Goal: Transaction & Acquisition: Download file/media

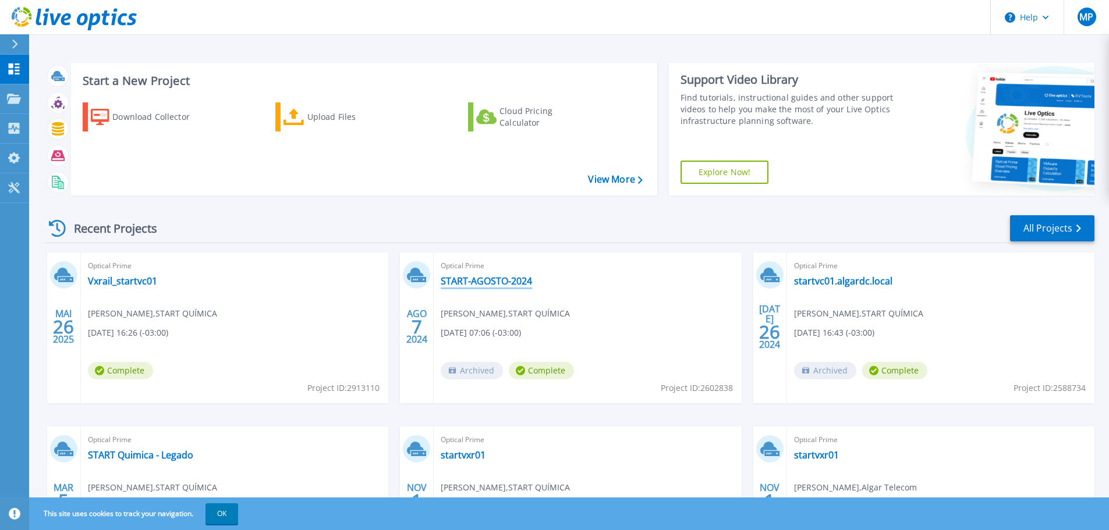
click at [518, 281] on link "START-AGOSTO-2024" at bounding box center [486, 281] width 91 height 12
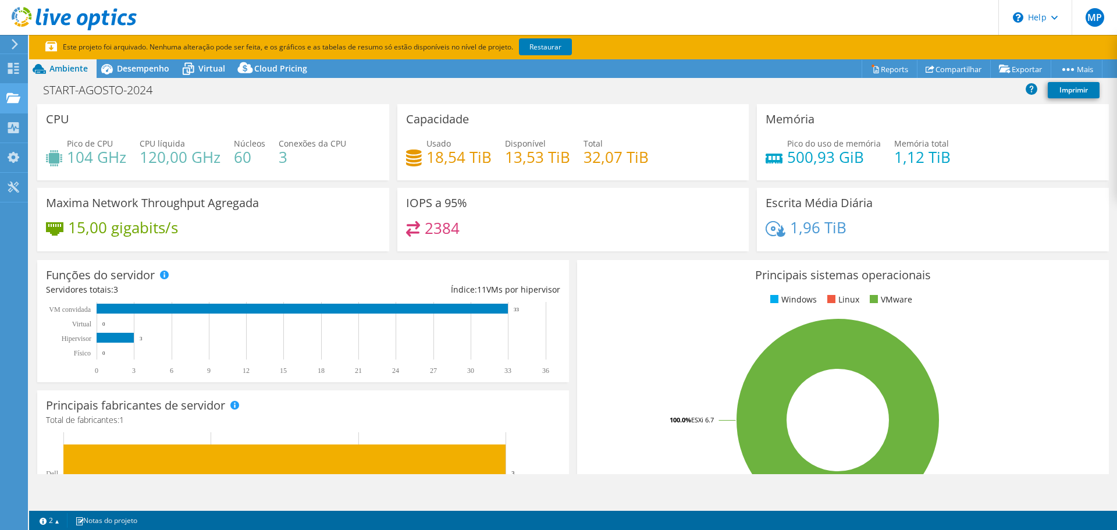
select select "SouthAmerica"
select select "USD"
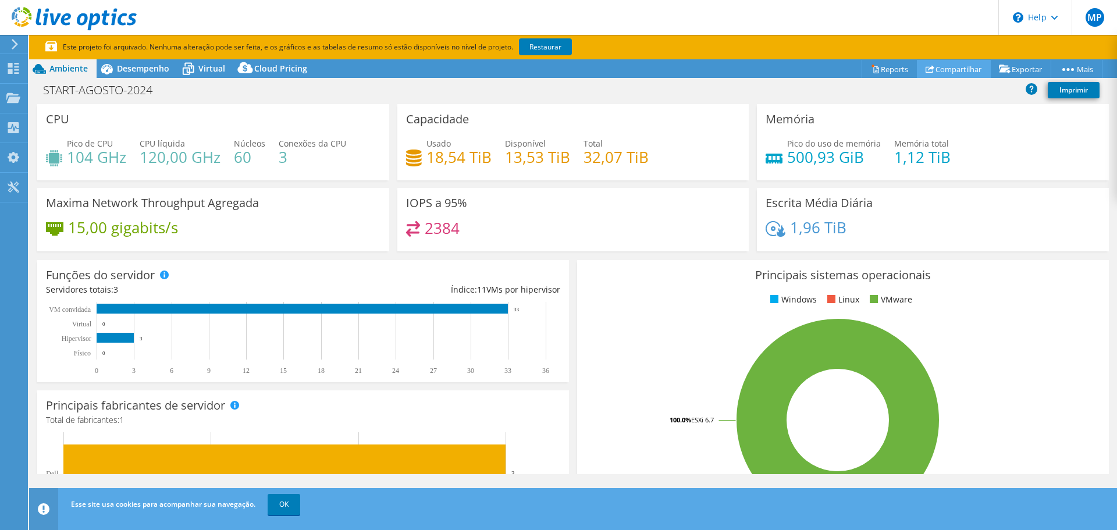
click at [959, 67] on link "Compartilhar" at bounding box center [954, 69] width 74 height 18
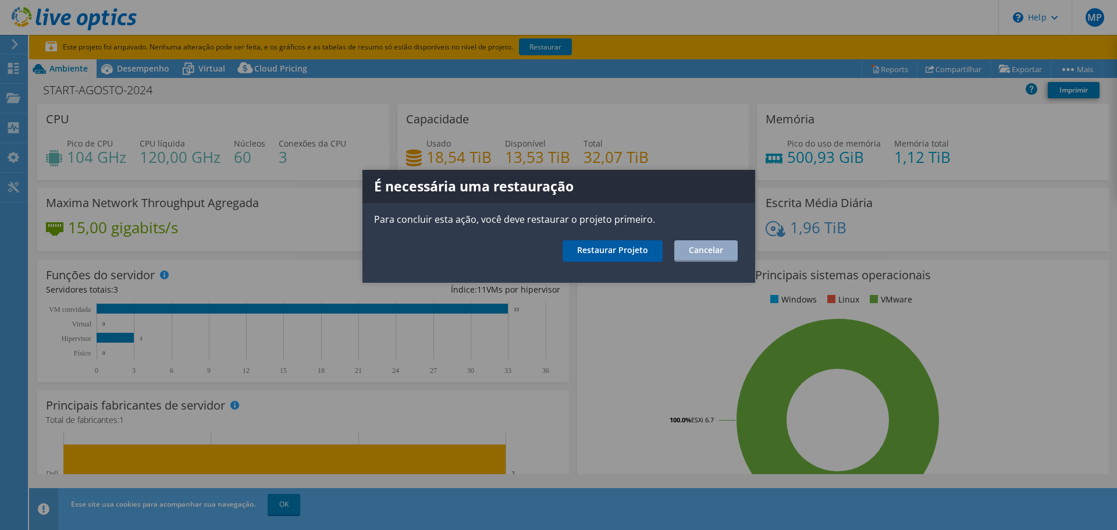
click at [636, 247] on link "Restaurar Projeto" at bounding box center [613, 251] width 100 height 22
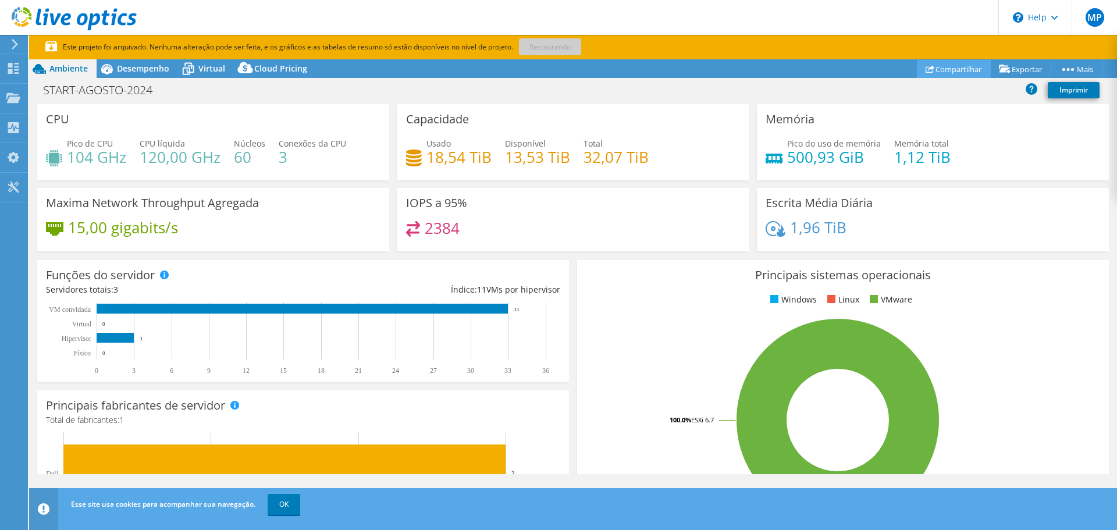
click at [934, 68] on link "Compartilhar" at bounding box center [954, 69] width 74 height 18
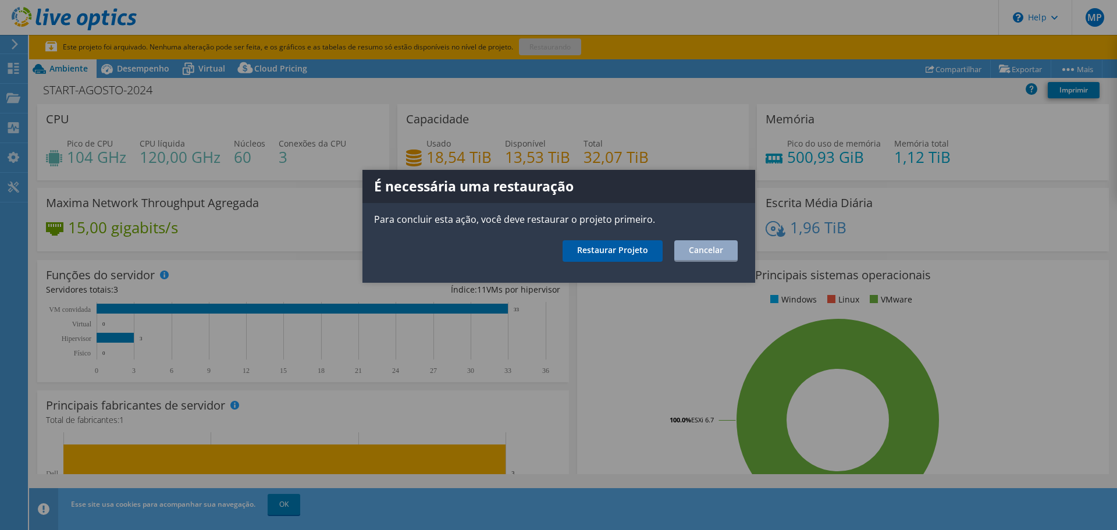
click at [617, 248] on link "Restaurar Projeto" at bounding box center [613, 251] width 100 height 22
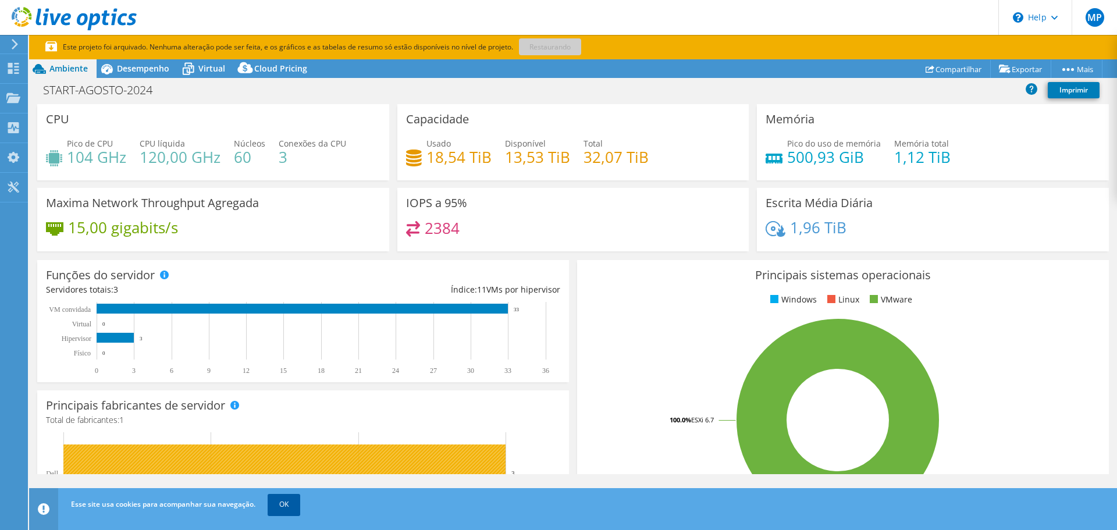
click at [289, 503] on link "OK" at bounding box center [284, 504] width 33 height 21
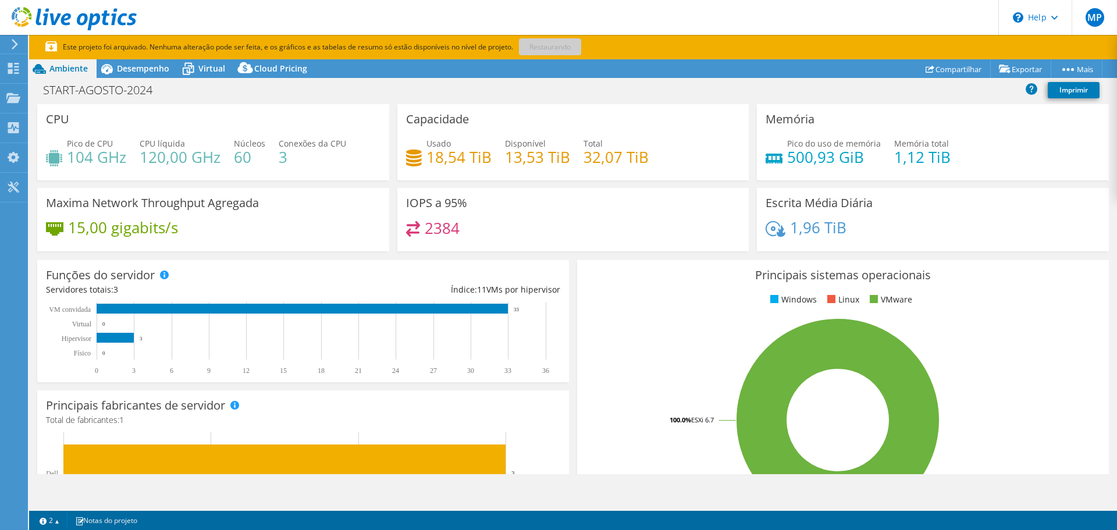
click at [572, 88] on div "START-AGOSTO-2024 Imprimir" at bounding box center [573, 90] width 1088 height 22
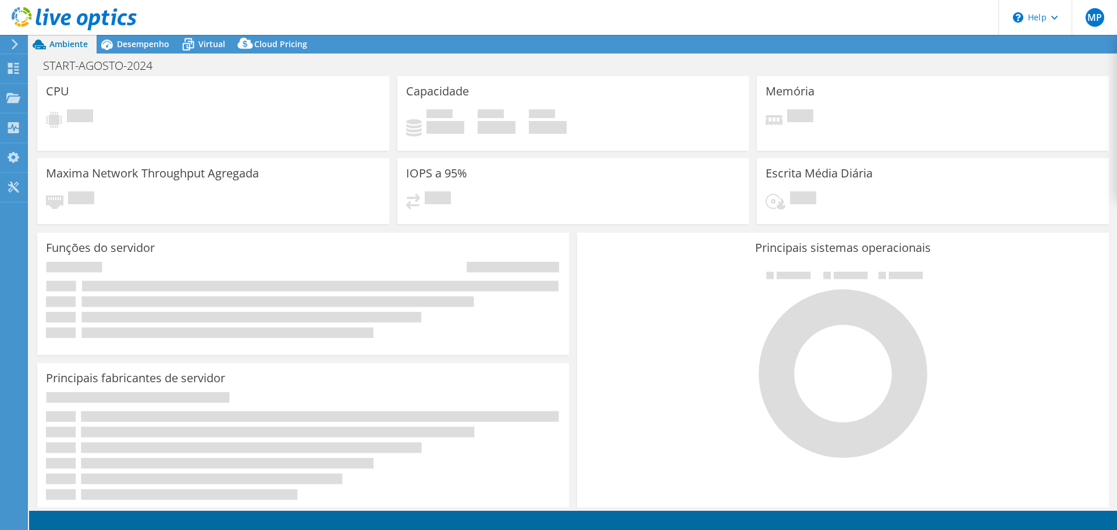
select select "SouthAmerica"
select select "USD"
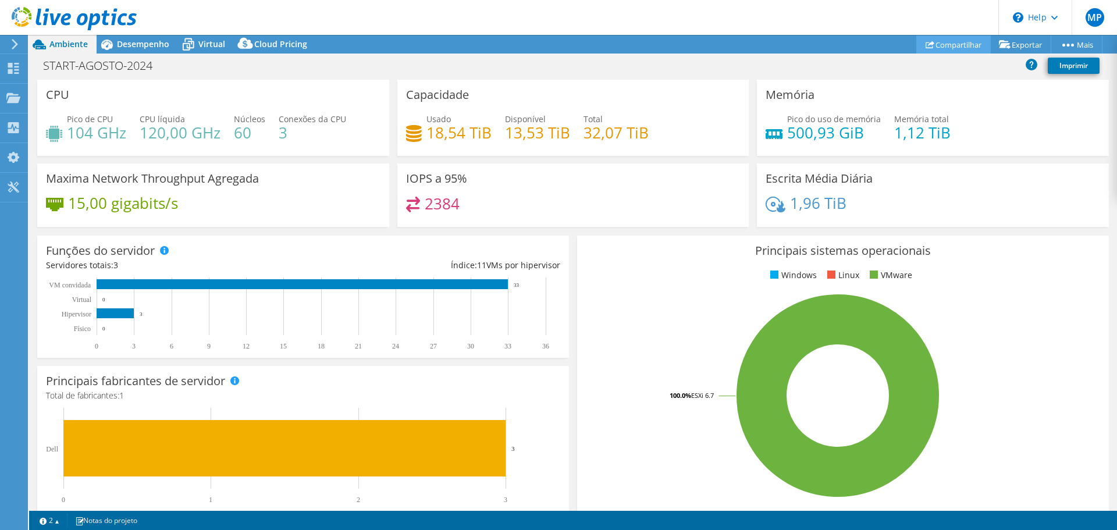
click at [951, 44] on link "Compartilhar" at bounding box center [954, 45] width 74 height 18
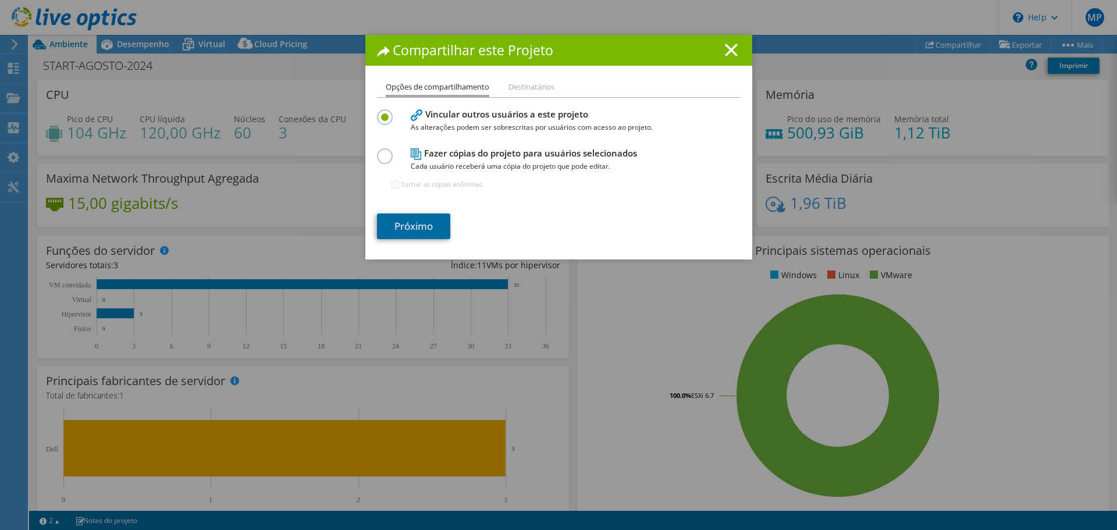
click at [413, 224] on link "Próximo" at bounding box center [413, 227] width 73 height 26
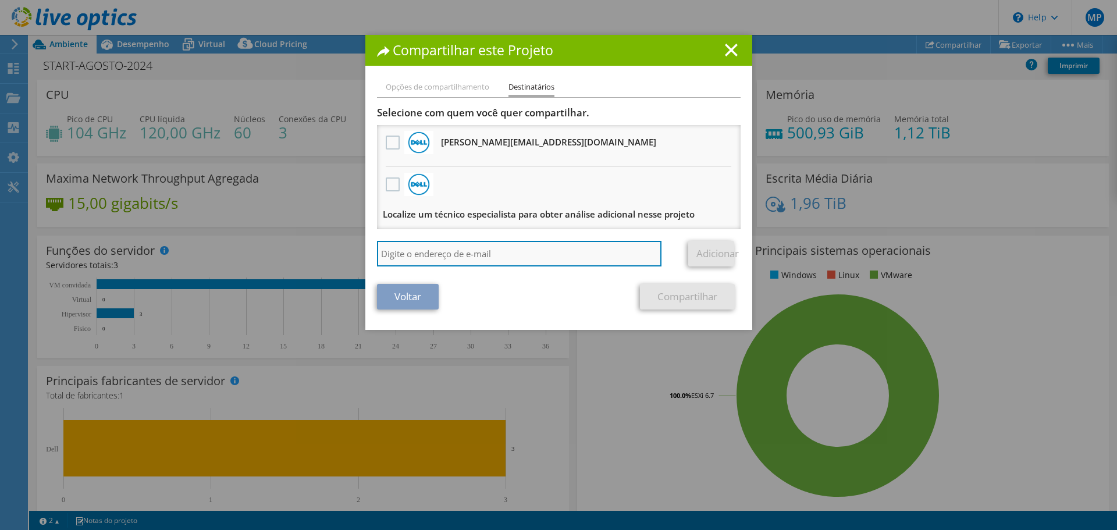
click at [418, 252] on input "search" at bounding box center [519, 254] width 285 height 26
paste input "robson.pupio@dell.com"
type input "robson.pupio@dell.com"
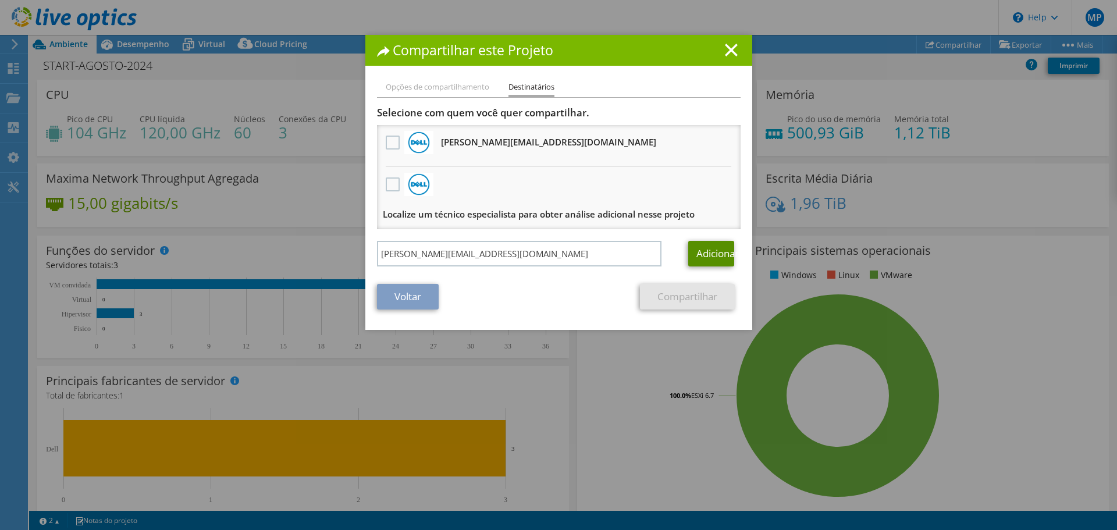
click at [714, 246] on link "Adicionar" at bounding box center [712, 254] width 46 height 26
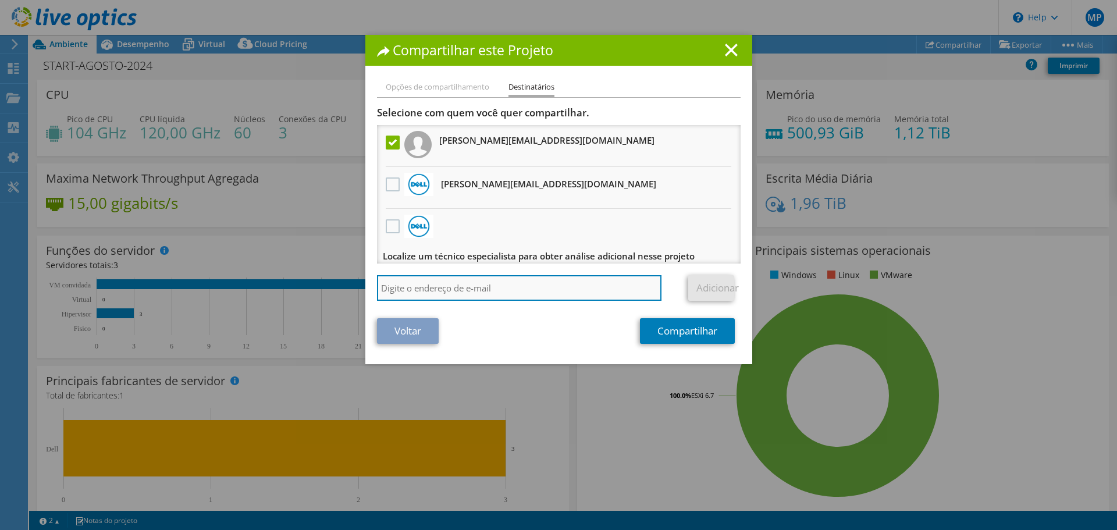
click at [482, 287] on input "search" at bounding box center [519, 288] width 285 height 26
click at [532, 297] on input "search" at bounding box center [519, 288] width 285 height 26
paste input "leandro.spiandon@dell.com"
type input "leandro.spiandon@dell.com"
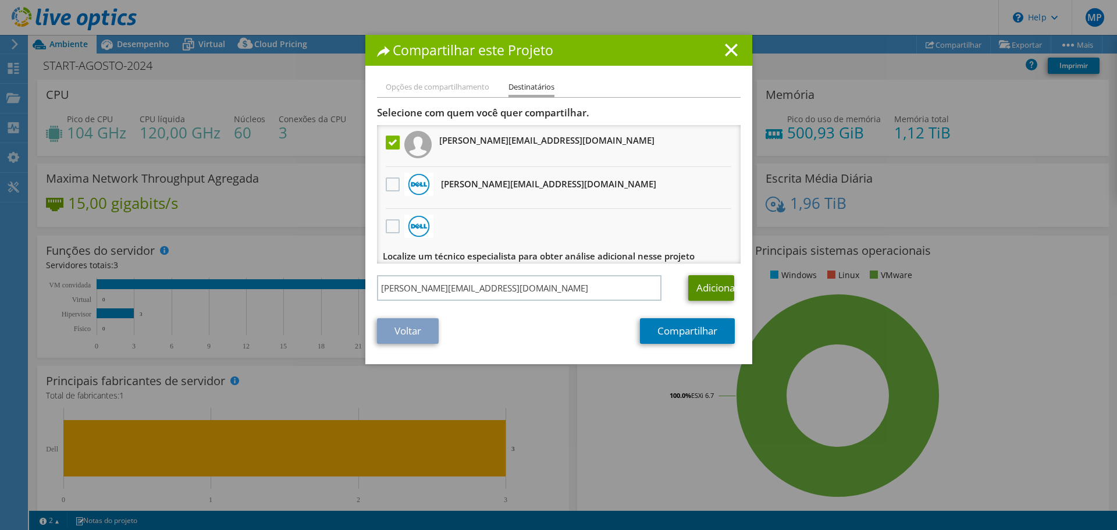
click at [700, 288] on link "Adicionar" at bounding box center [712, 288] width 46 height 26
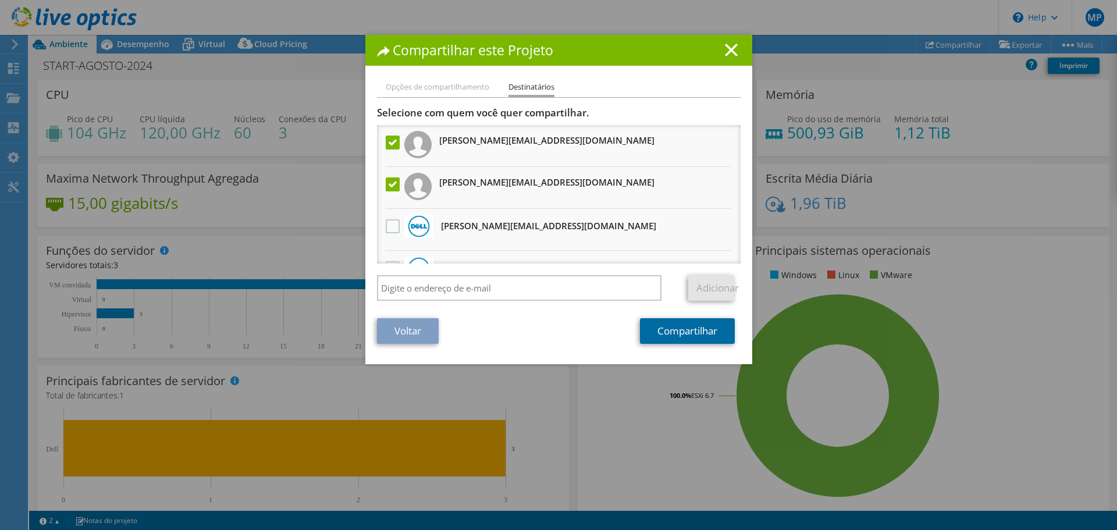
click at [692, 328] on link "Compartilhar" at bounding box center [687, 331] width 95 height 26
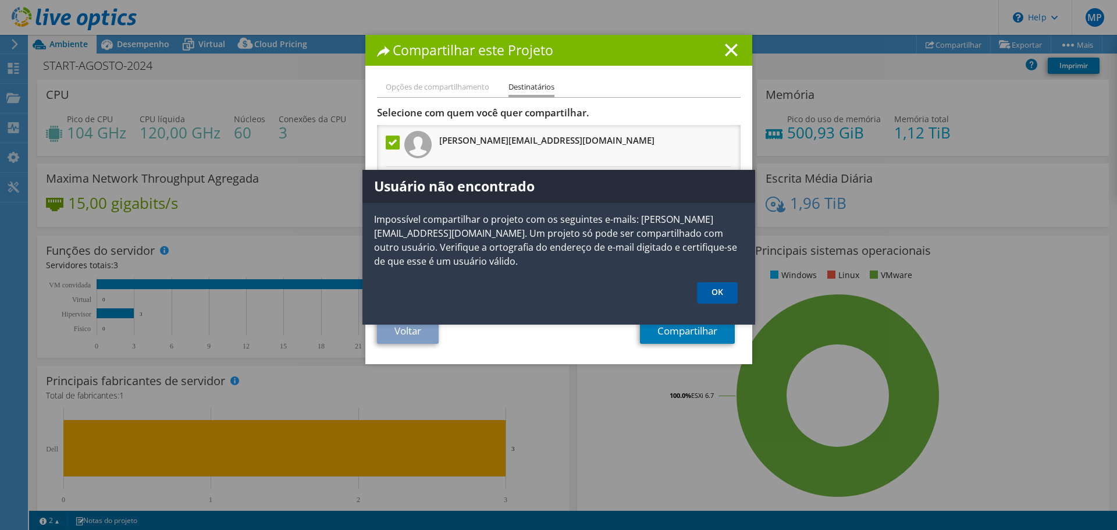
click at [714, 287] on link "OK" at bounding box center [717, 293] width 41 height 22
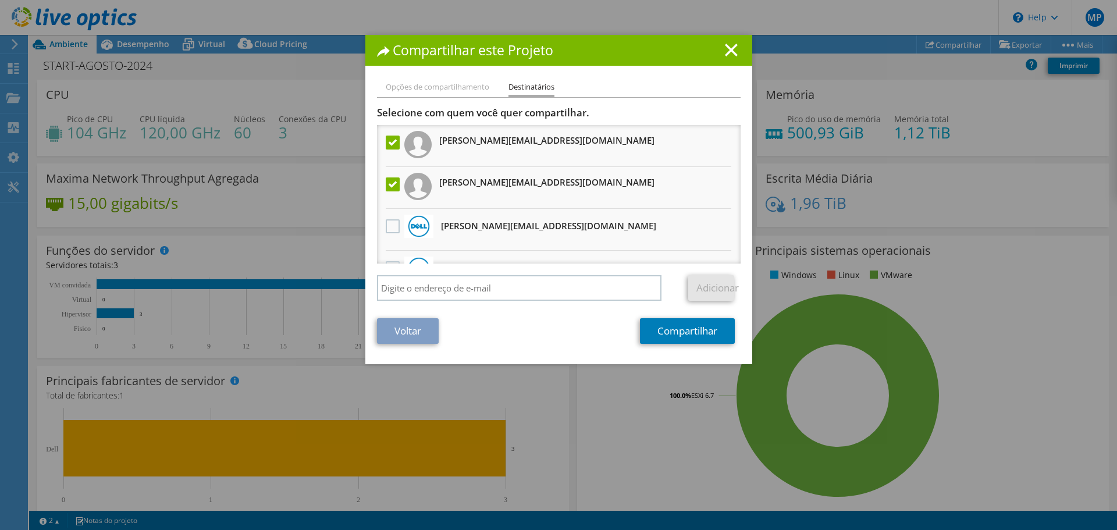
click at [388, 142] on label at bounding box center [394, 143] width 17 height 14
click at [0, 0] on input "checkbox" at bounding box center [0, 0] width 0 height 0
click at [669, 325] on link "Compartilhar" at bounding box center [687, 331] width 95 height 26
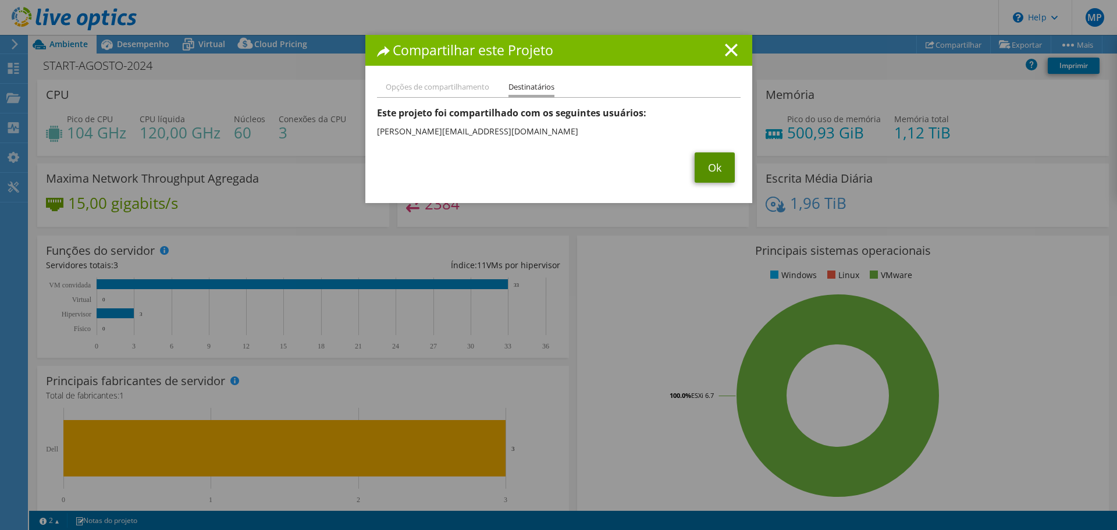
click at [717, 170] on link "Ok" at bounding box center [715, 167] width 40 height 30
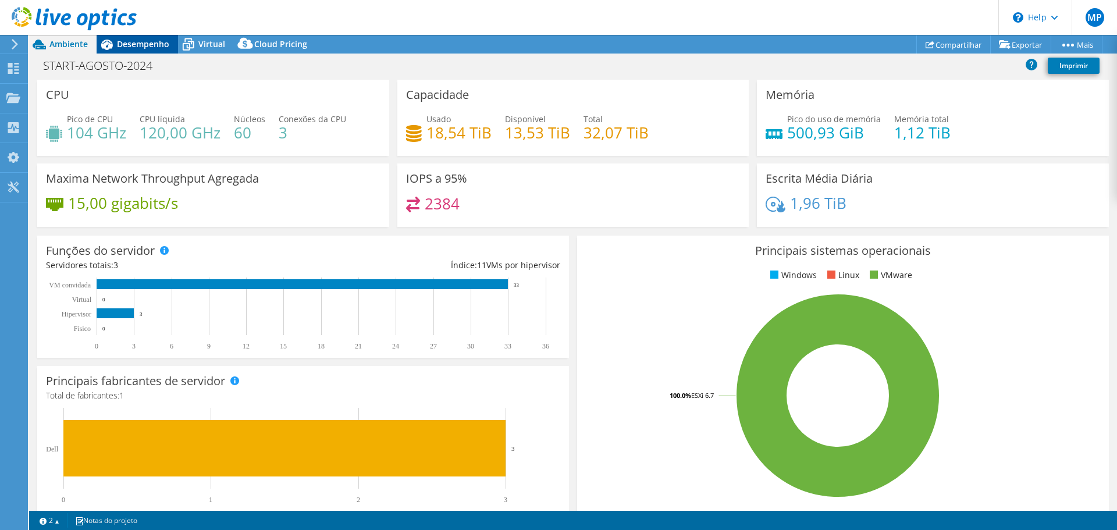
click at [117, 53] on div "Desempenho" at bounding box center [137, 44] width 81 height 19
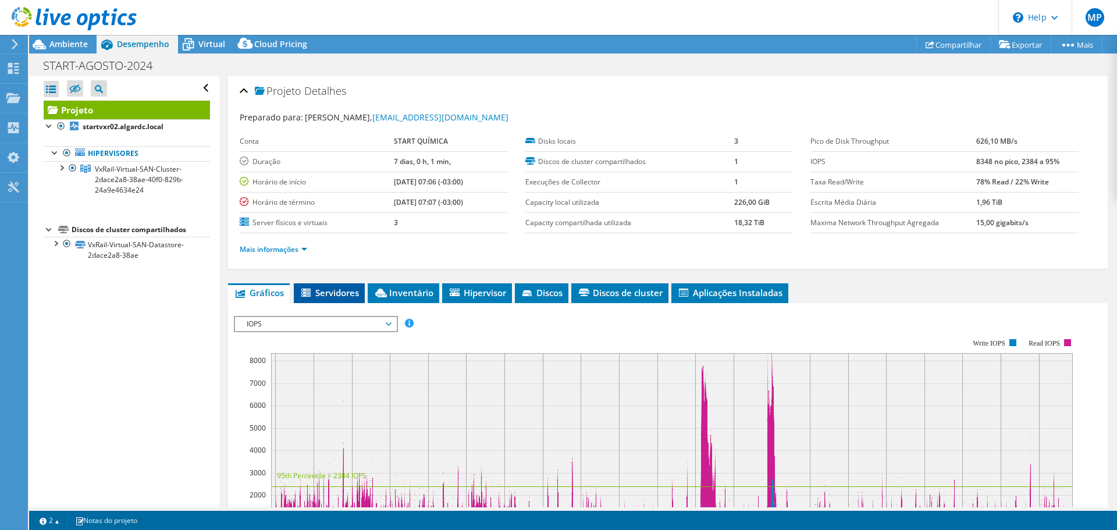
click at [340, 291] on span "Servidores" at bounding box center [329, 293] width 59 height 12
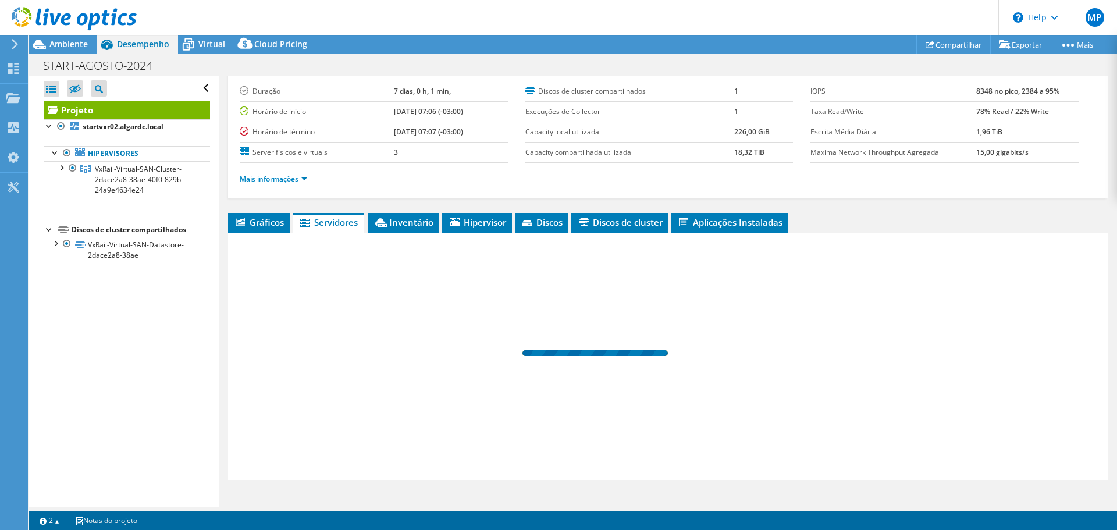
scroll to position [87, 0]
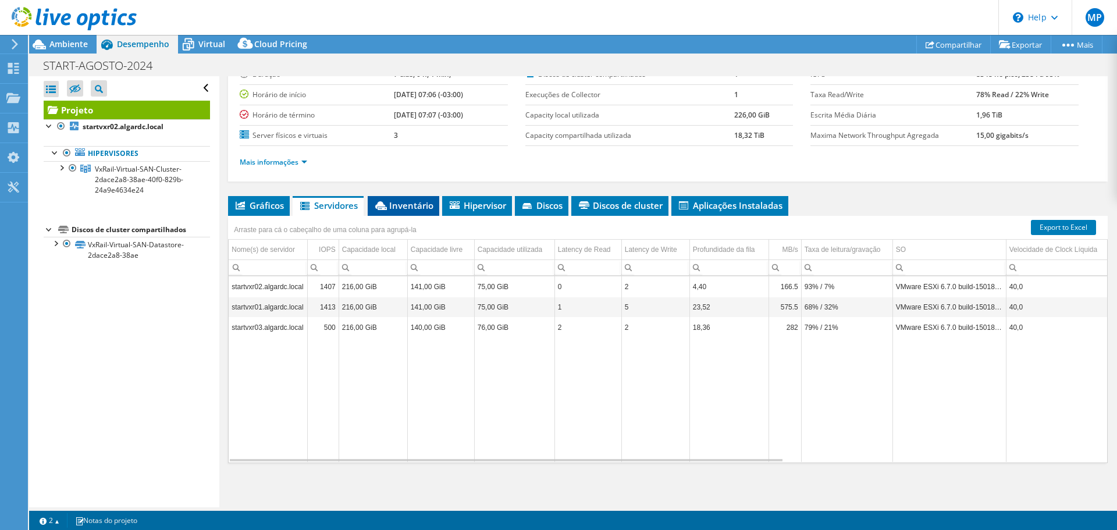
click at [407, 207] on span "Inventário" at bounding box center [404, 206] width 60 height 12
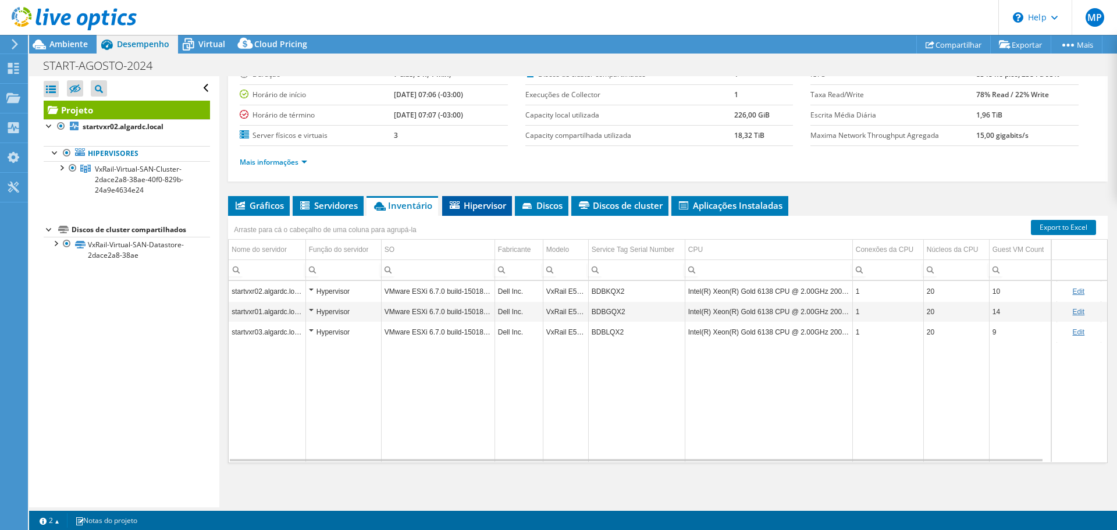
click at [494, 203] on span "Hipervisor" at bounding box center [477, 206] width 58 height 12
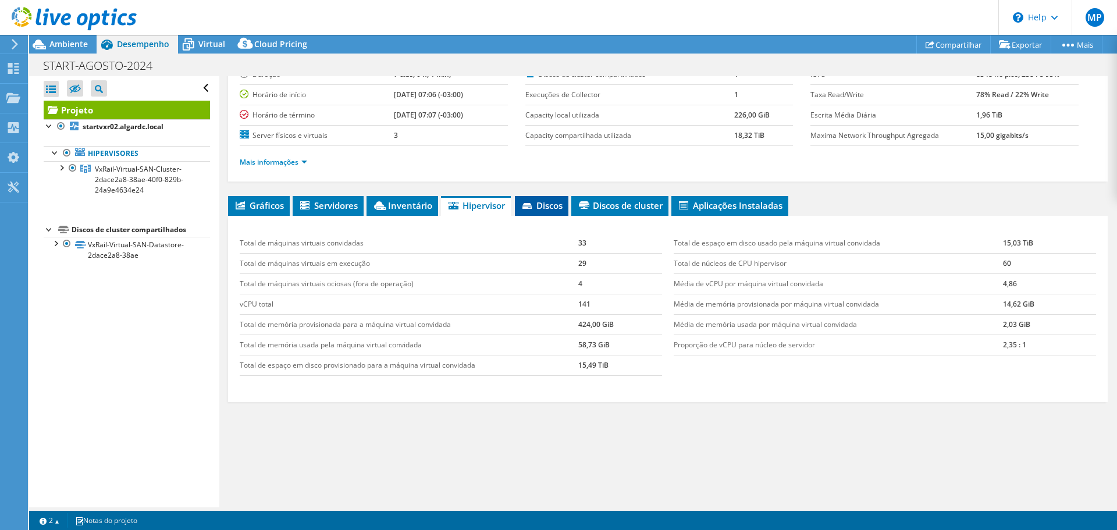
click at [545, 201] on span "Discos" at bounding box center [542, 206] width 42 height 12
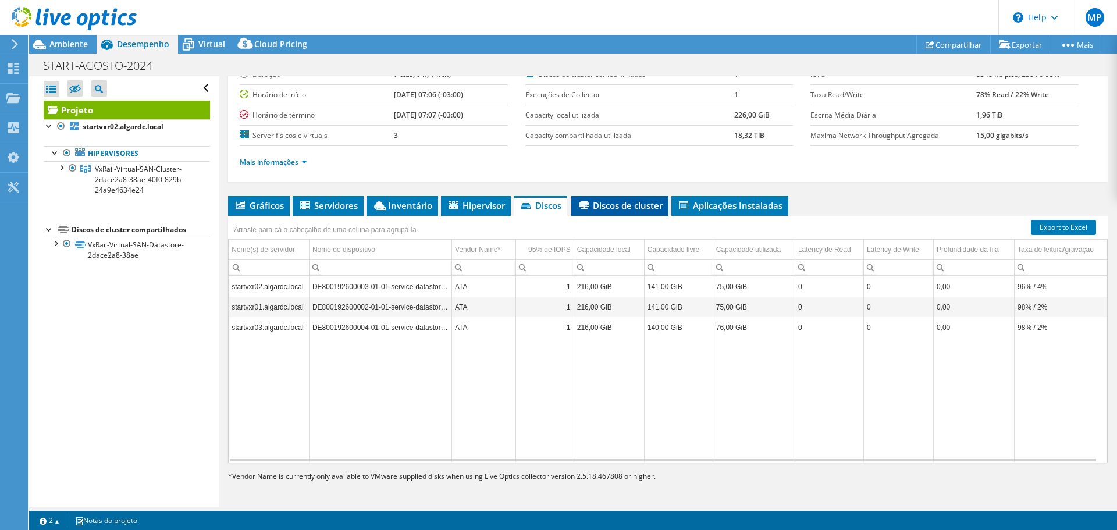
click at [602, 205] on span "Discos de cluster" at bounding box center [620, 206] width 86 height 12
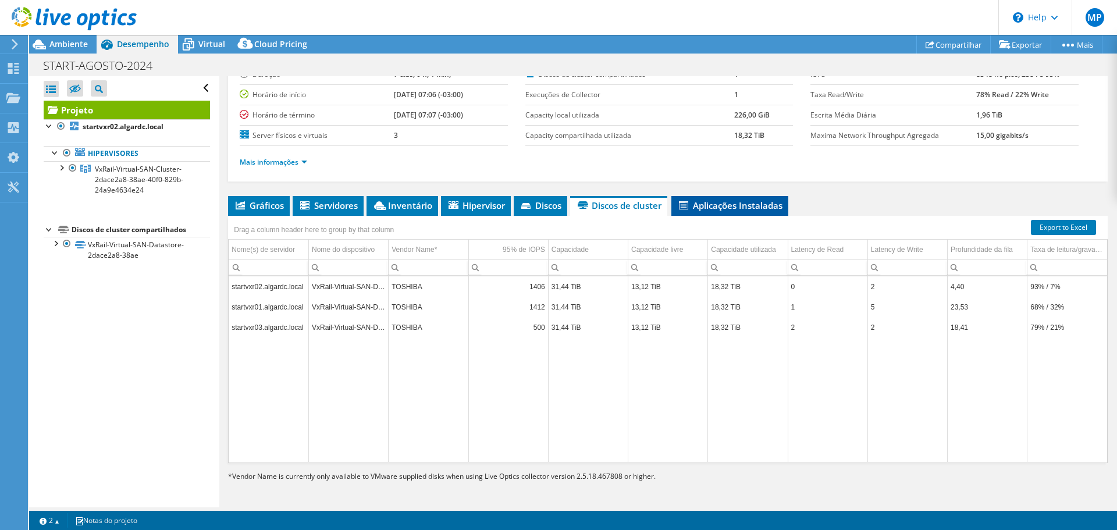
click at [721, 205] on span "Aplicações Instaladas" at bounding box center [729, 206] width 105 height 12
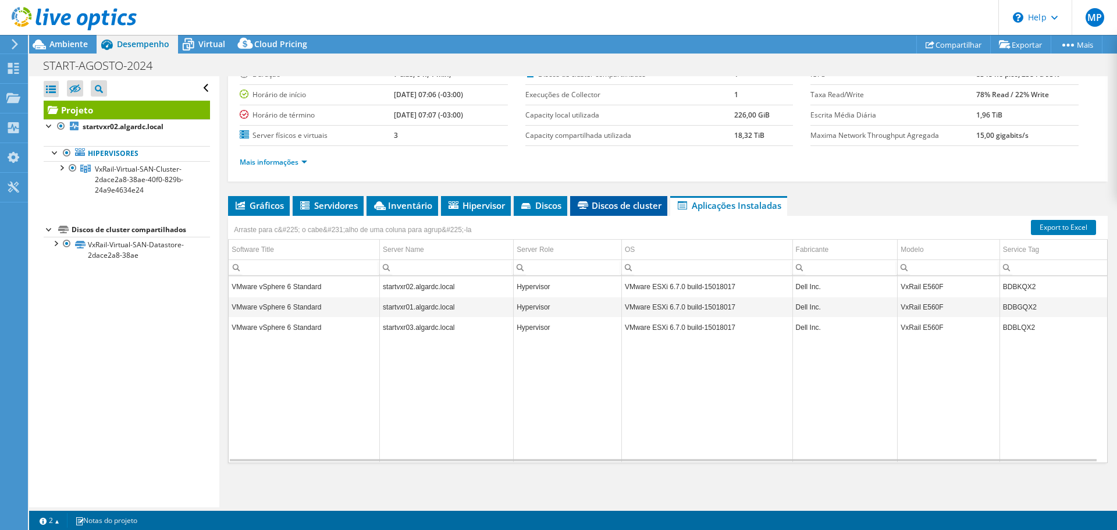
click at [618, 210] on span "Discos de cluster" at bounding box center [619, 206] width 86 height 12
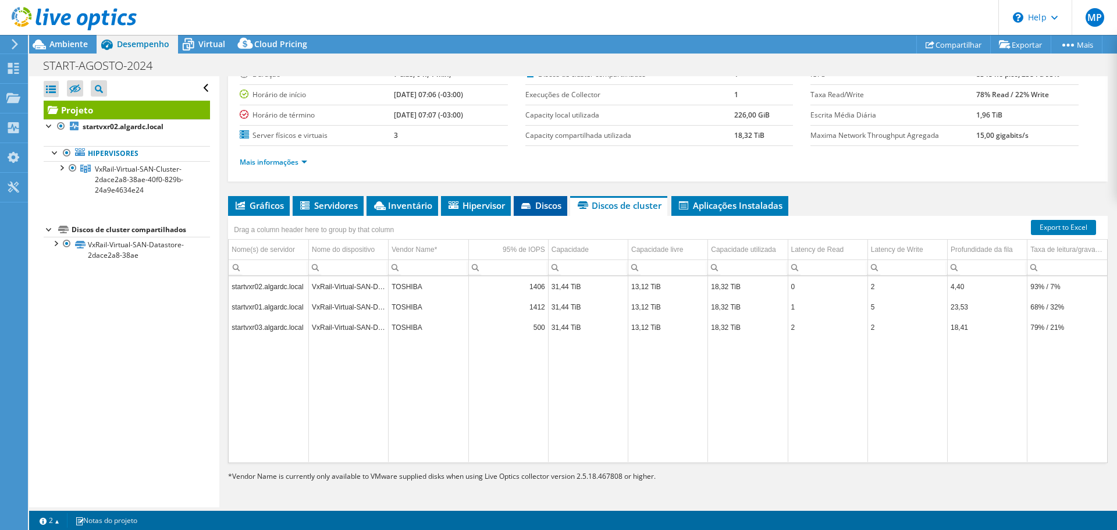
click at [528, 203] on icon at bounding box center [525, 206] width 9 height 6
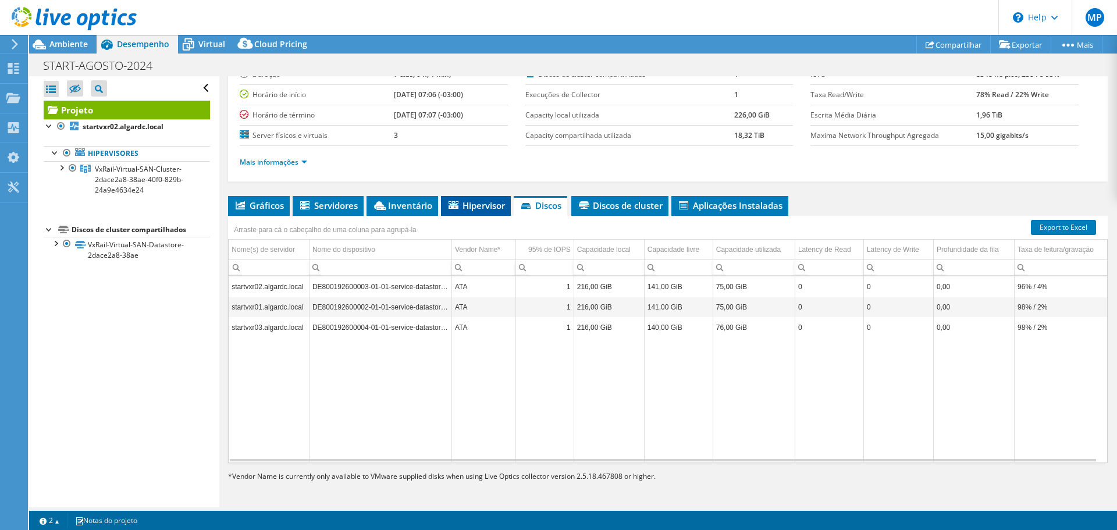
click at [468, 198] on li "Hipervisor" at bounding box center [476, 206] width 70 height 20
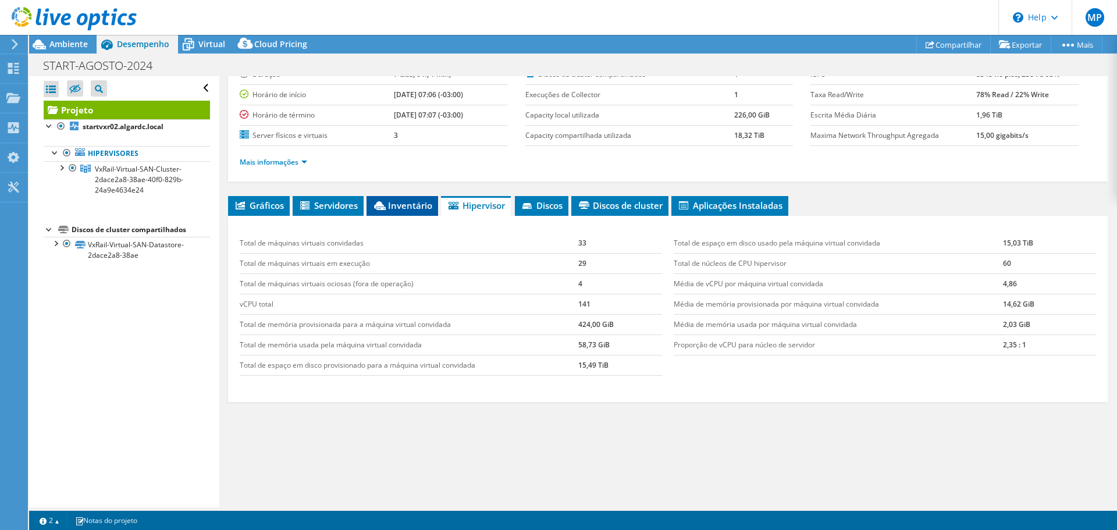
click at [392, 203] on span "Inventário" at bounding box center [402, 206] width 60 height 12
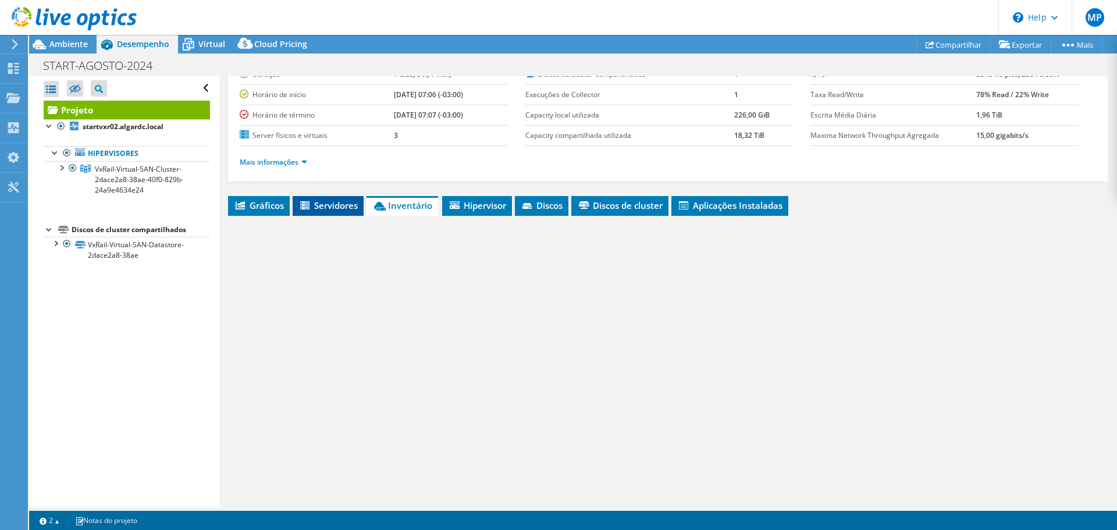
drag, startPoint x: 333, startPoint y: 205, endPoint x: 283, endPoint y: 208, distance: 49.6
click at [332, 205] on span "Servidores" at bounding box center [328, 206] width 59 height 12
click at [236, 202] on icon at bounding box center [240, 205] width 9 height 8
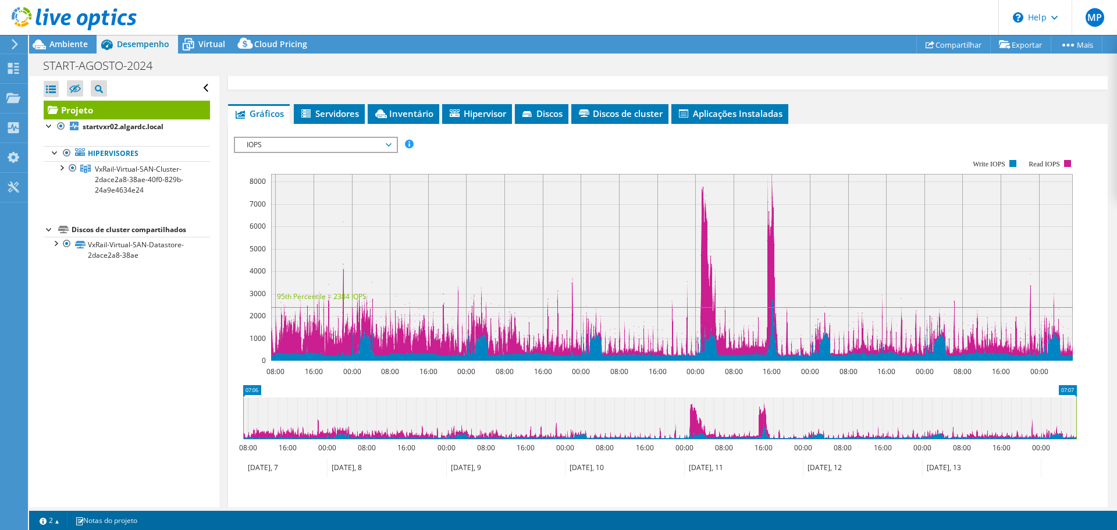
scroll to position [286, 0]
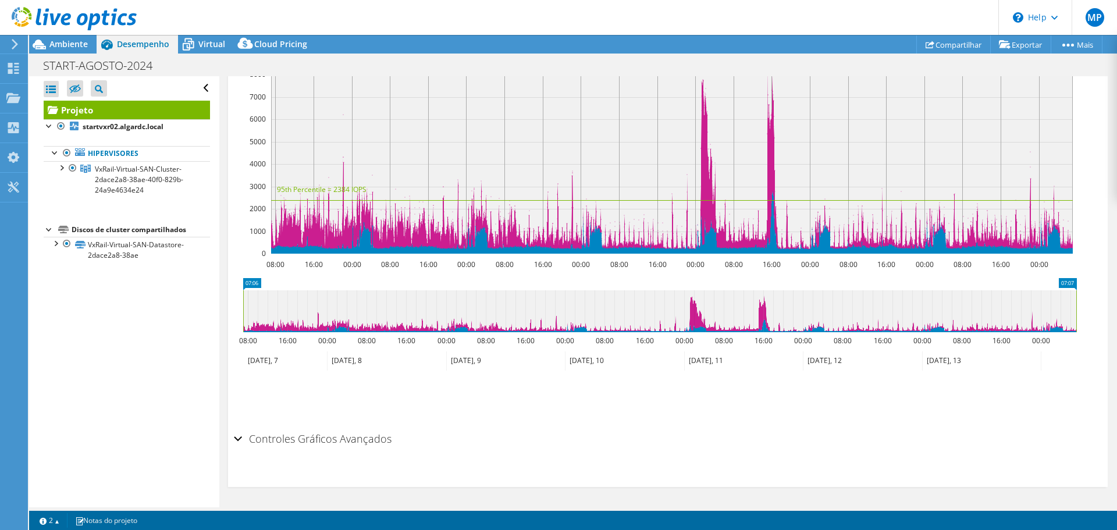
click at [241, 442] on div "Controles Gráficos Avançados" at bounding box center [668, 439] width 868 height 25
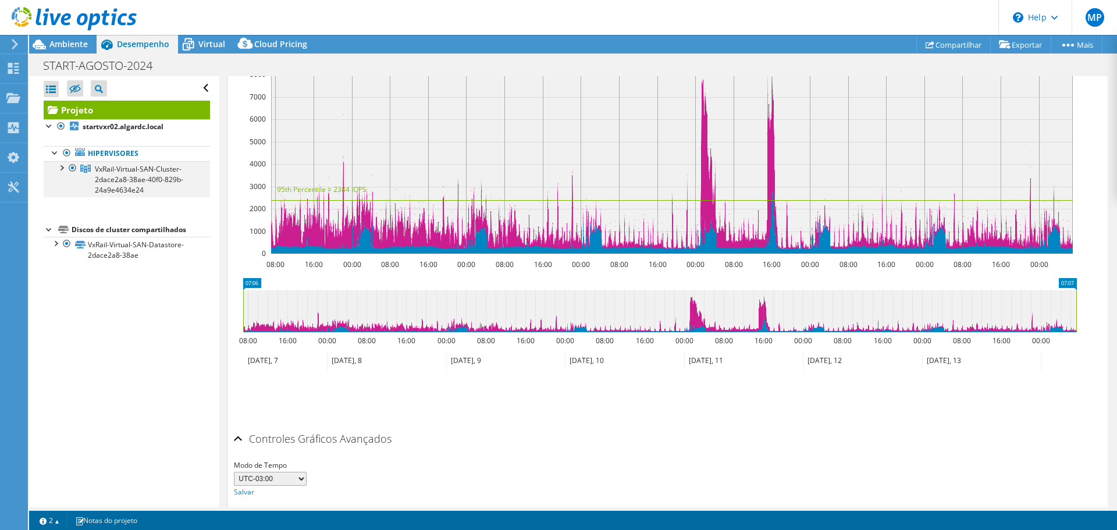
click at [62, 162] on div at bounding box center [61, 167] width 12 height 12
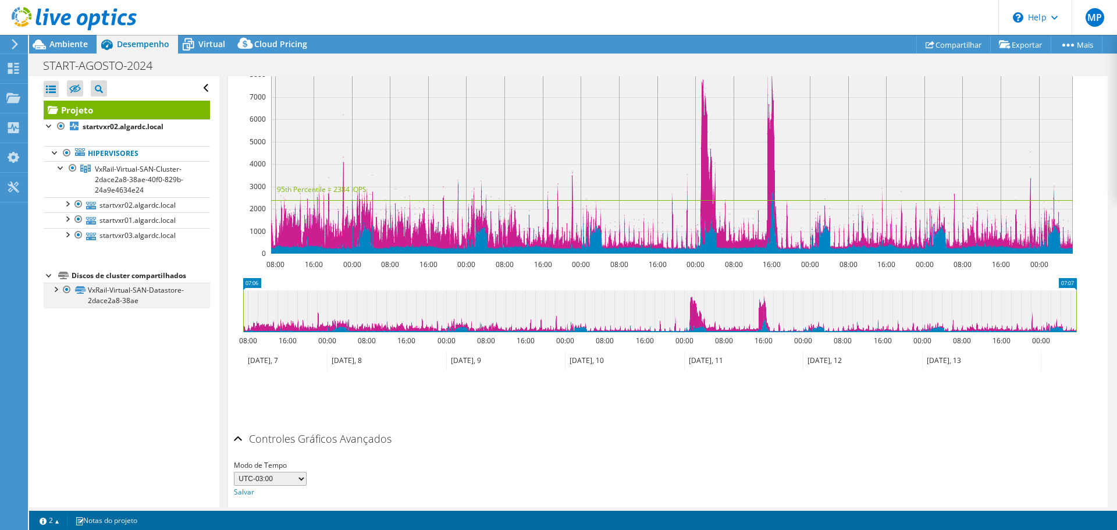
click at [54, 284] on div at bounding box center [55, 289] width 12 height 12
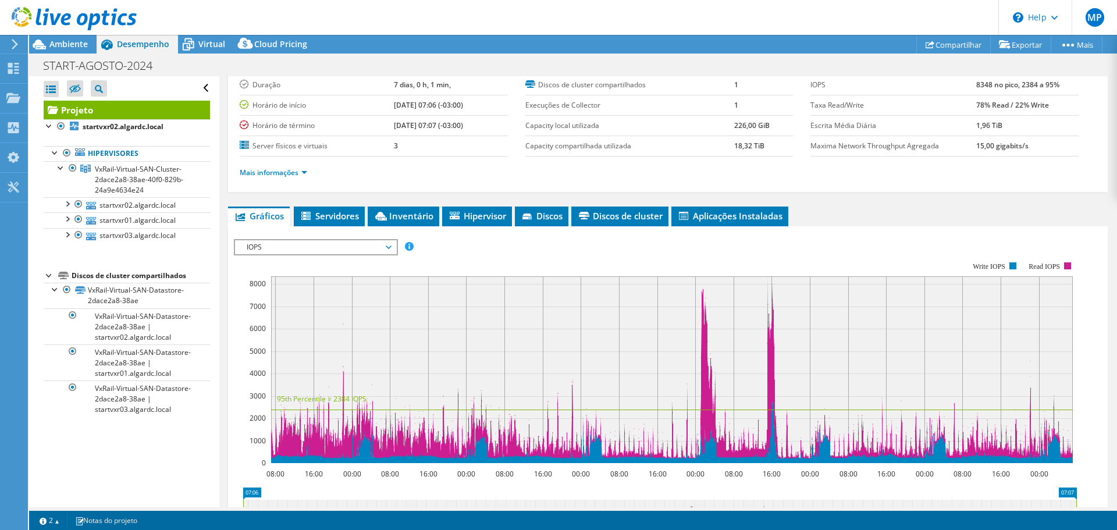
scroll to position [0, 0]
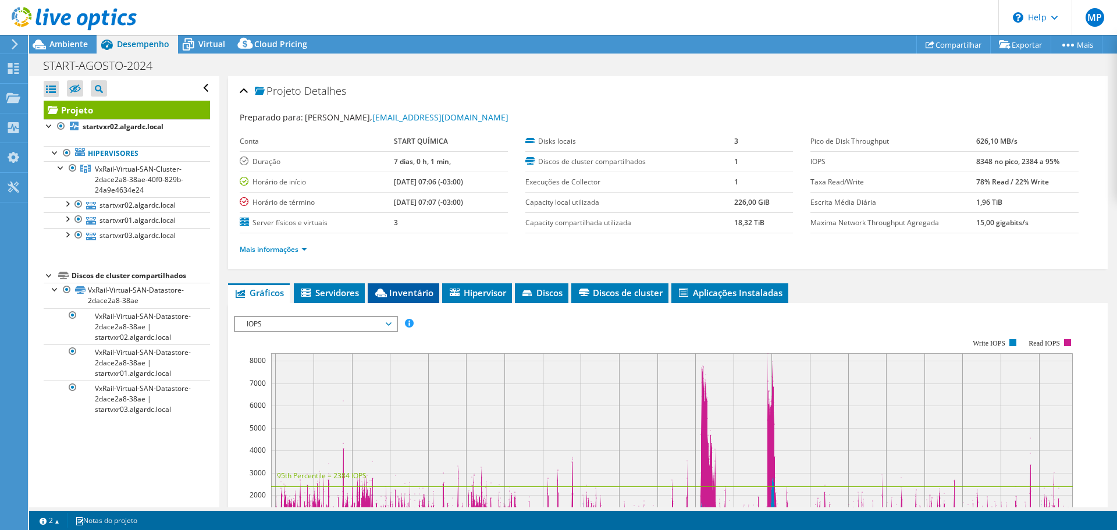
click at [406, 291] on span "Inventário" at bounding box center [404, 293] width 60 height 12
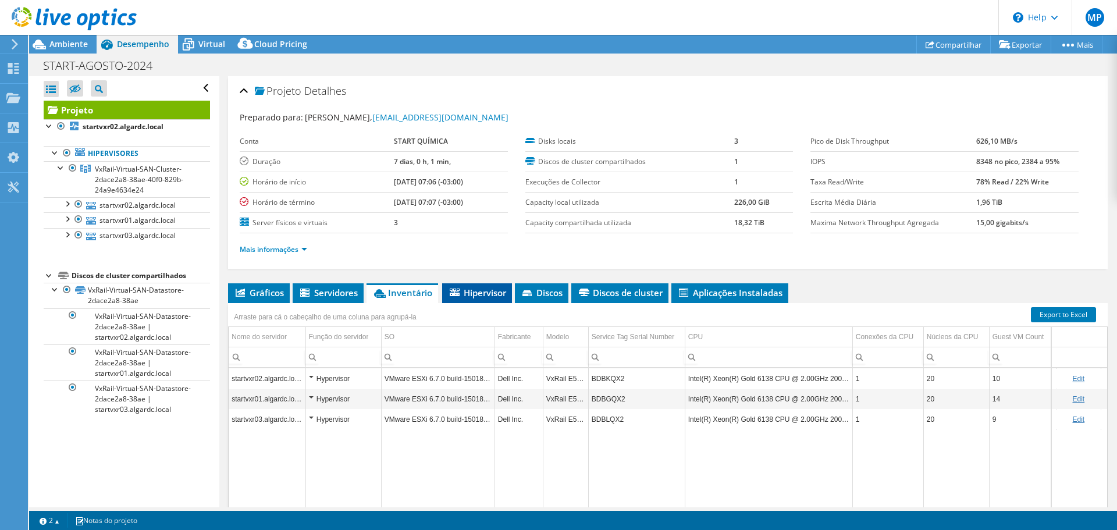
click at [461, 291] on span "Hipervisor" at bounding box center [477, 293] width 58 height 12
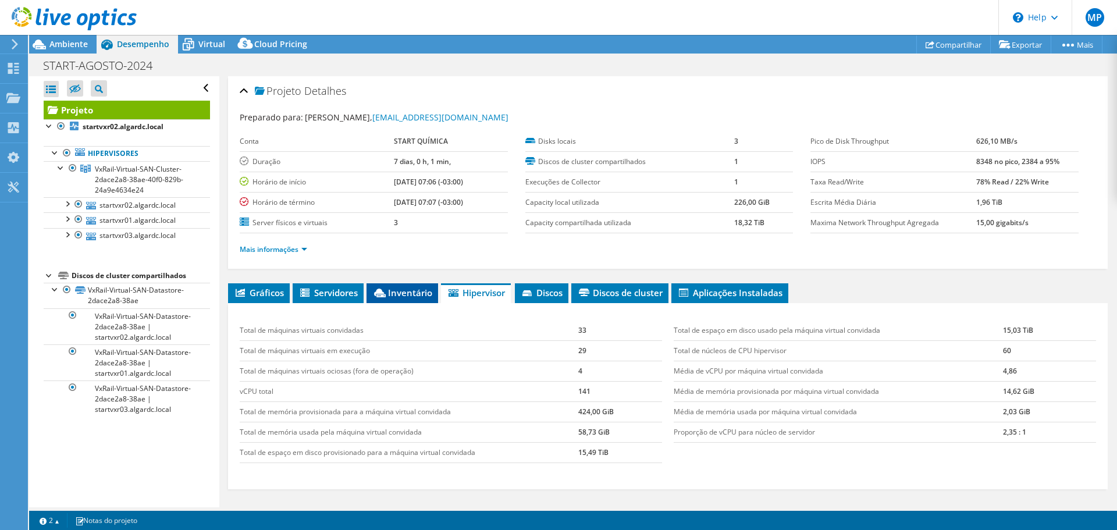
click at [396, 293] on span "Inventário" at bounding box center [402, 293] width 60 height 12
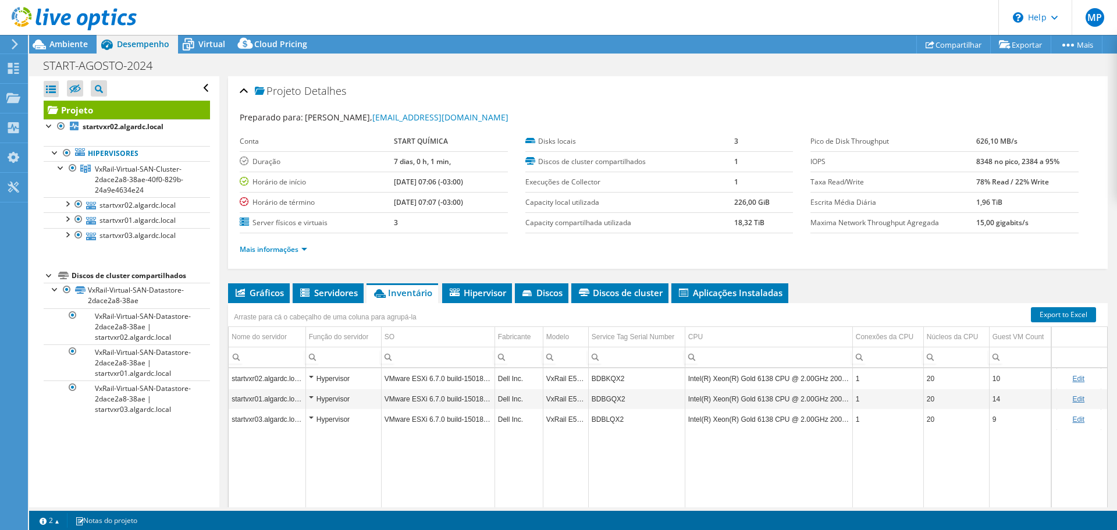
click at [311, 378] on div "Hypervisor" at bounding box center [343, 379] width 69 height 14
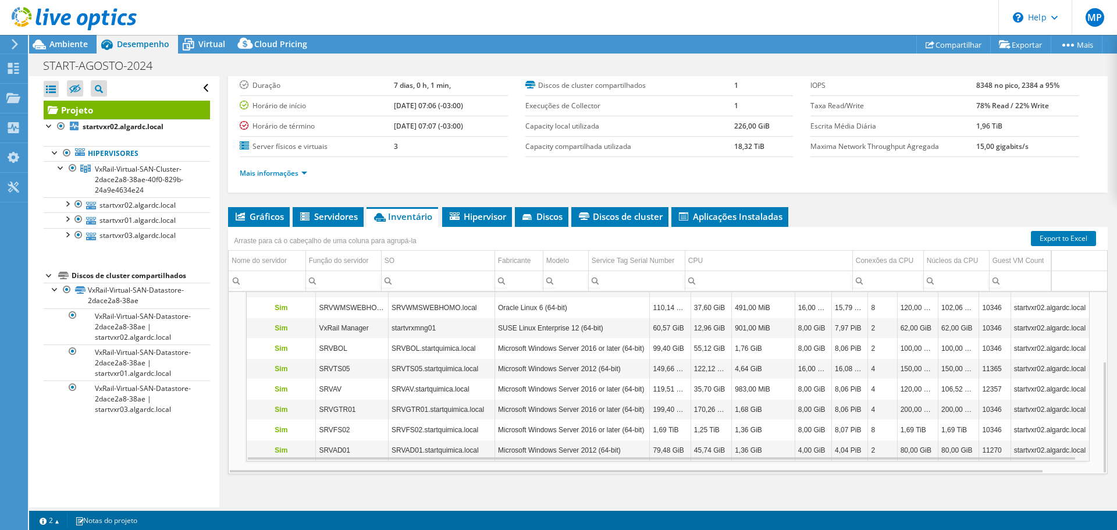
scroll to position [87, 0]
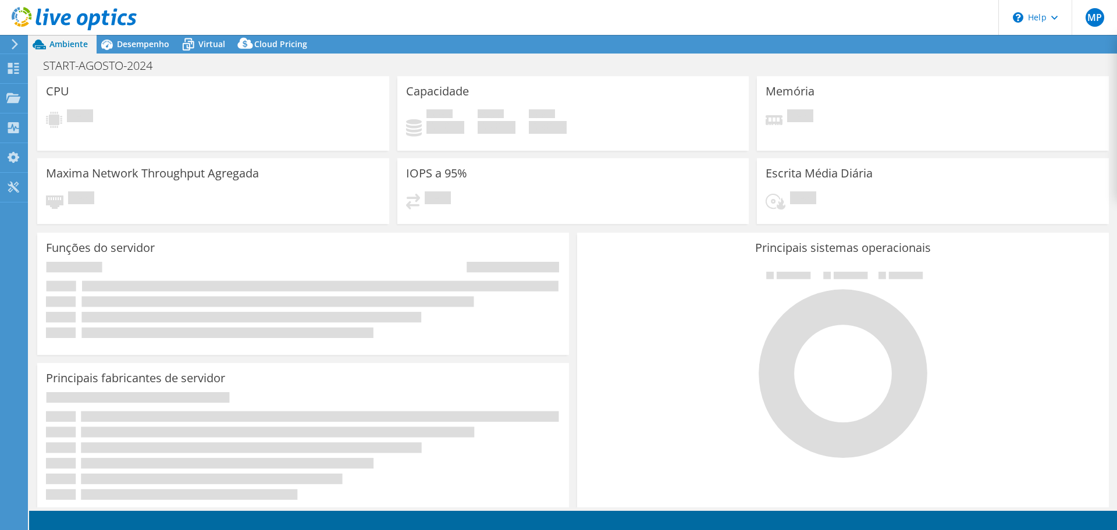
select select "SouthAmerica"
select select "USD"
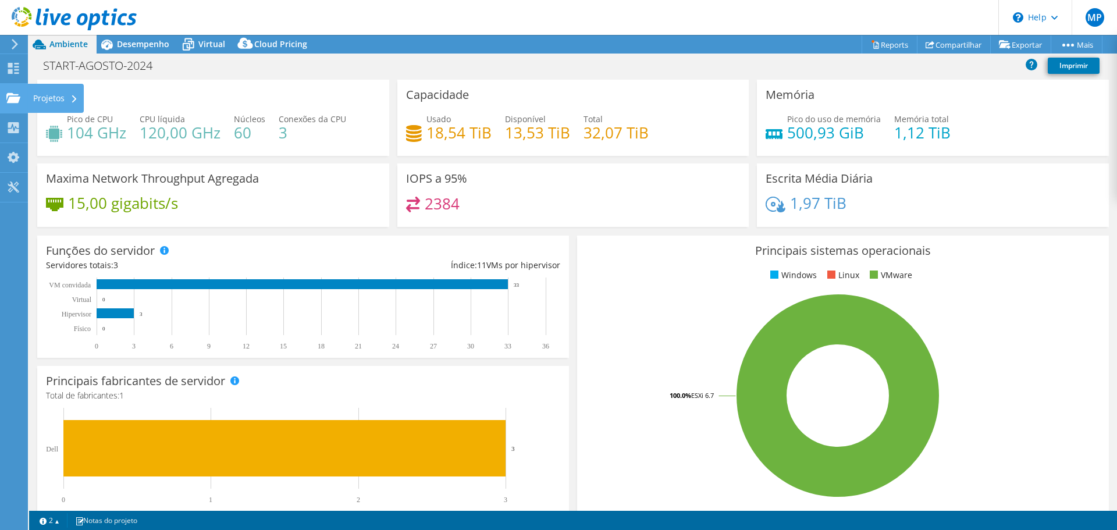
click at [57, 96] on div "Projetos" at bounding box center [55, 98] width 56 height 29
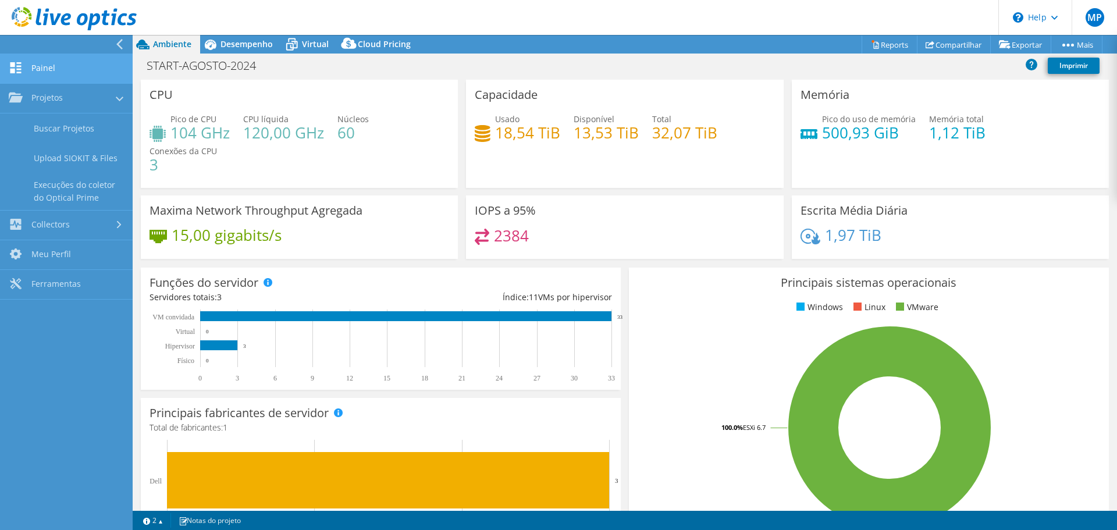
click at [51, 71] on link "Painel" at bounding box center [66, 69] width 133 height 30
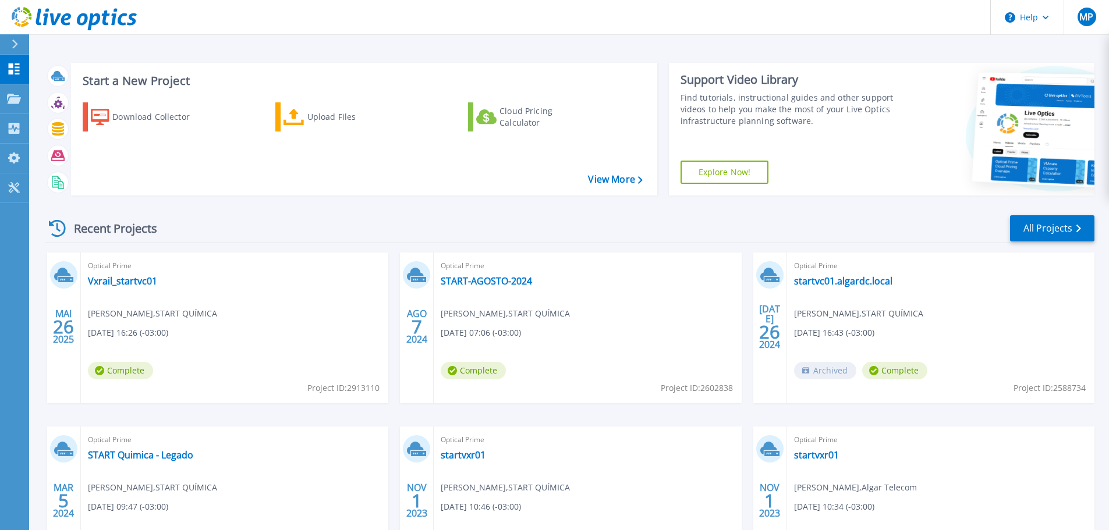
scroll to position [58, 0]
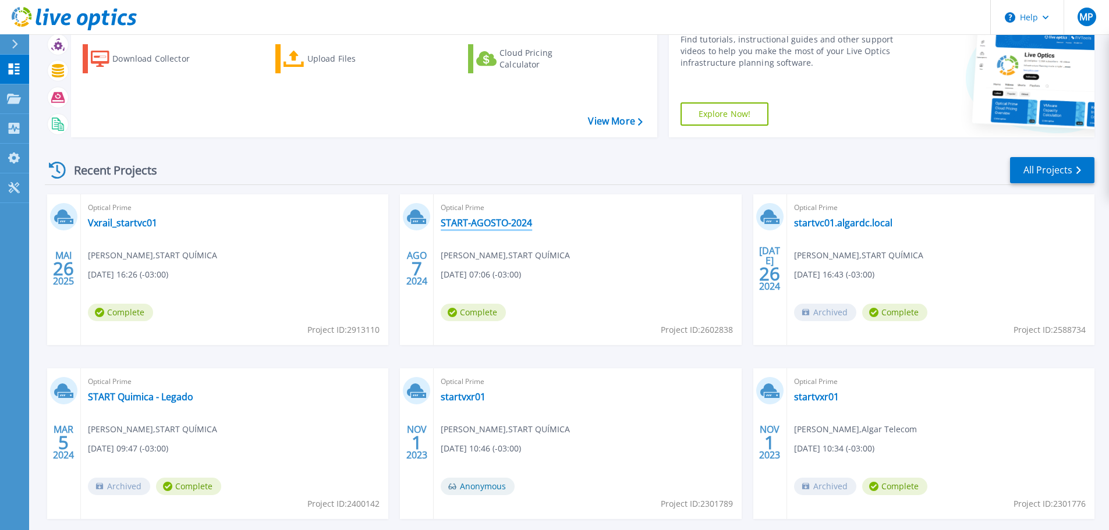
click at [473, 224] on link "START-AGOSTO-2024" at bounding box center [486, 223] width 91 height 12
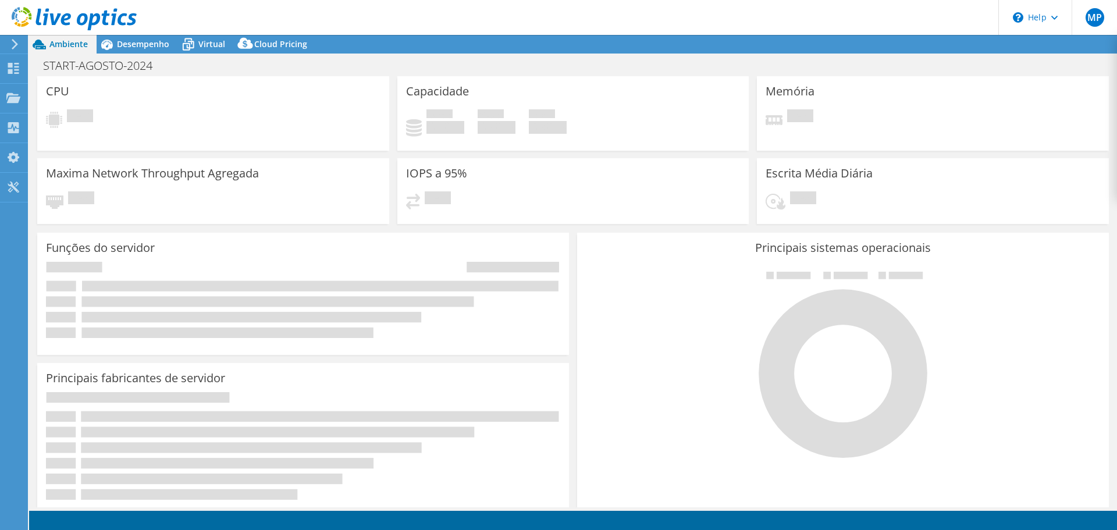
select select "SouthAmerica"
select select "USD"
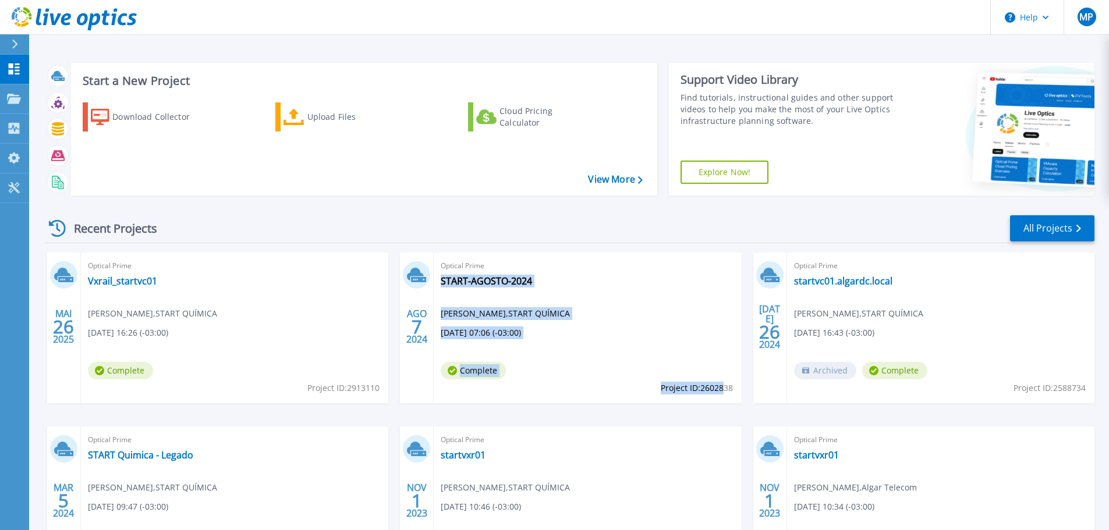
drag, startPoint x: 734, startPoint y: 388, endPoint x: 725, endPoint y: 393, distance: 11.2
click at [725, 393] on div "Optical Prime START-AGOSTO-2024 [PERSON_NAME] , START QUÍMICA [DATE] 07:06 (-03…" at bounding box center [587, 328] width 307 height 151
click at [675, 407] on div "MAI 26 2025 Optical Prime Vxrail_startvc01 [PERSON_NAME] , START QUÍMICA [DATE]…" at bounding box center [565, 427] width 1059 height 348
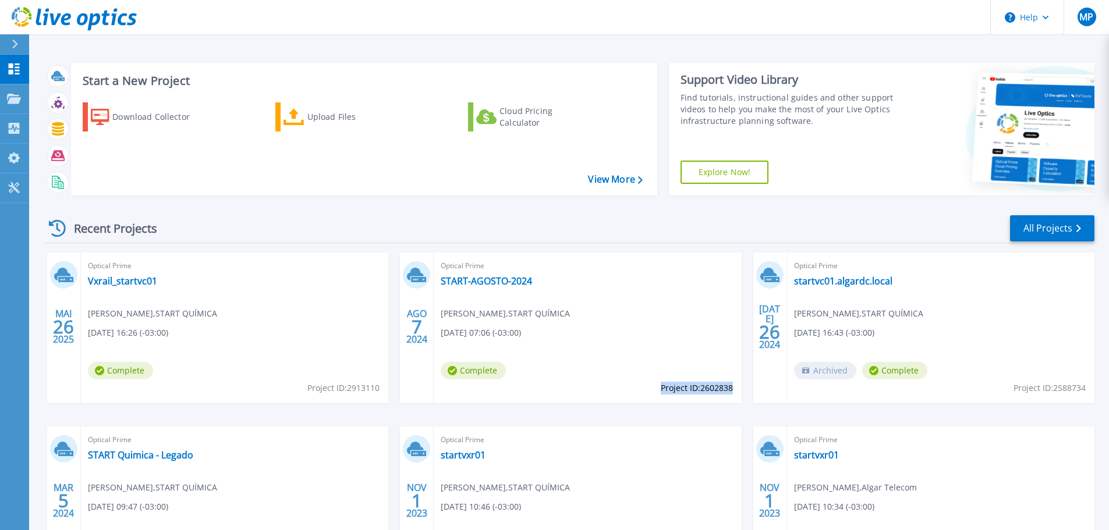
drag, startPoint x: 659, startPoint y: 386, endPoint x: 732, endPoint y: 393, distance: 73.7
click at [732, 393] on span "Project ID: 2602838" at bounding box center [697, 388] width 72 height 13
copy span "Project ID: 2602838"
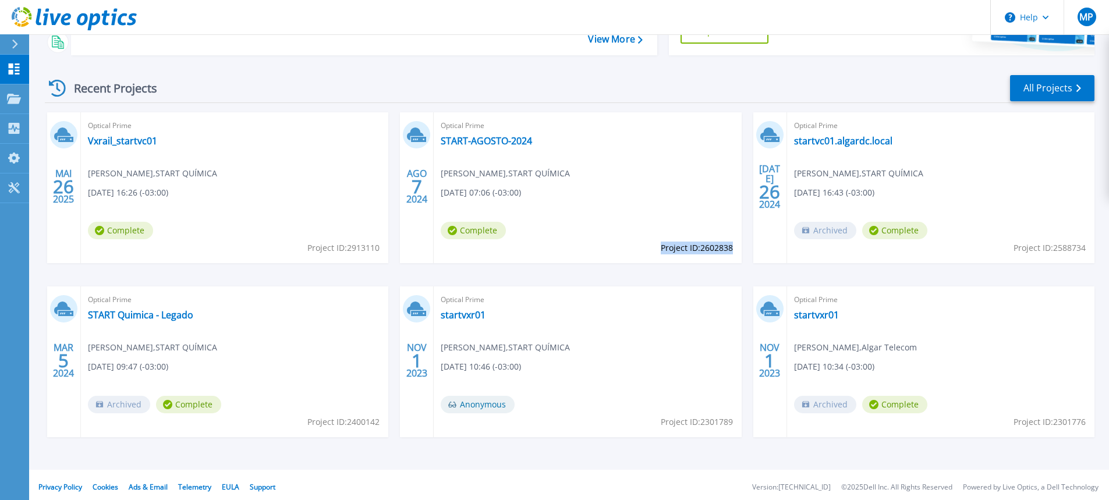
scroll to position [145, 0]
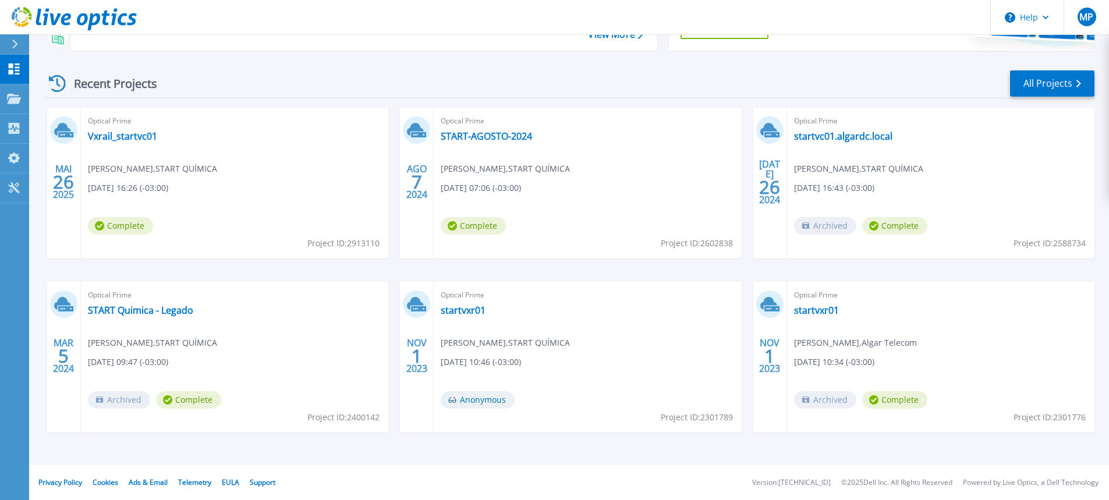
click at [572, 144] on div "Optical Prime START-AGOSTO-2024 [PERSON_NAME] , START QUÍMICA [DATE] 07:06 (-03…" at bounding box center [587, 183] width 307 height 151
drag, startPoint x: 558, startPoint y: 132, endPoint x: 539, endPoint y: 137, distance: 19.9
click at [539, 137] on div "Optical Prime START-AGOSTO-2024 [PERSON_NAME] , START QUÍMICA [DATE] 07:06 (-03…" at bounding box center [587, 183] width 307 height 151
click at [693, 210] on div "Optical Prime START-AGOSTO-2024 [PERSON_NAME] , START QUÍMICA [DATE] 07:06 (-03…" at bounding box center [587, 183] width 307 height 151
click at [189, 229] on div "Optical Prime Vxrail_startvc01 Mário Parga , START QUÍMICA 05/26/2025, 16:26 (-…" at bounding box center [234, 183] width 307 height 151
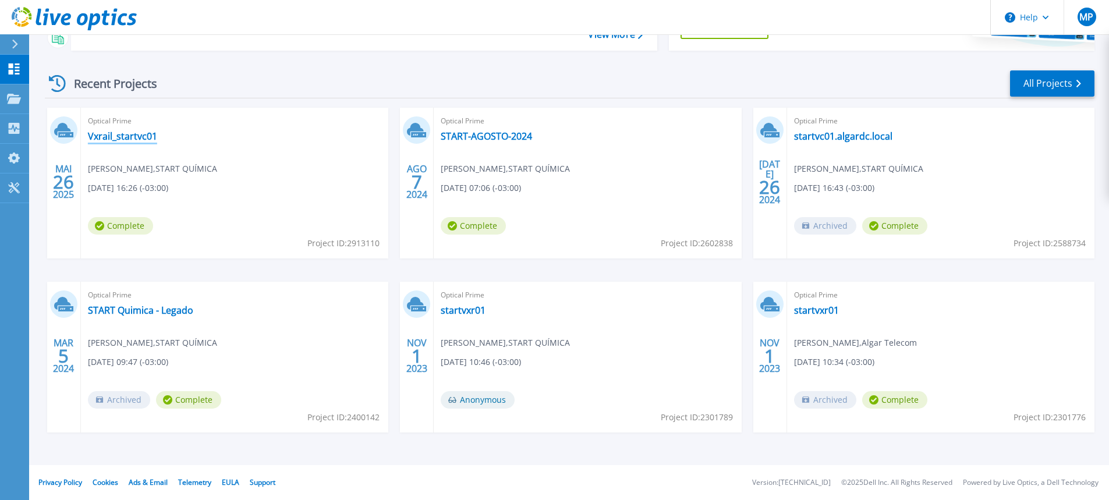
click at [133, 136] on link "Vxrail_startvc01" at bounding box center [122, 136] width 69 height 12
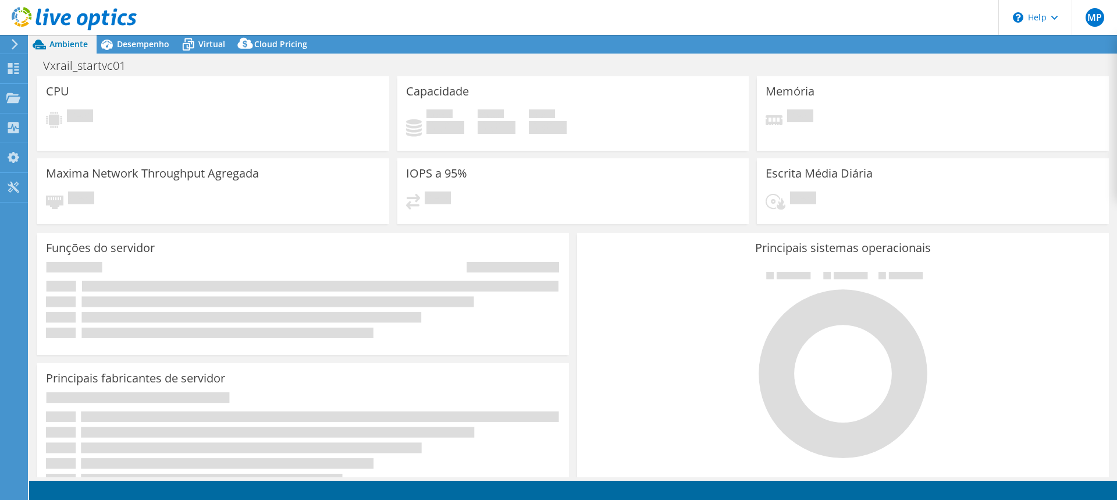
select select "USD"
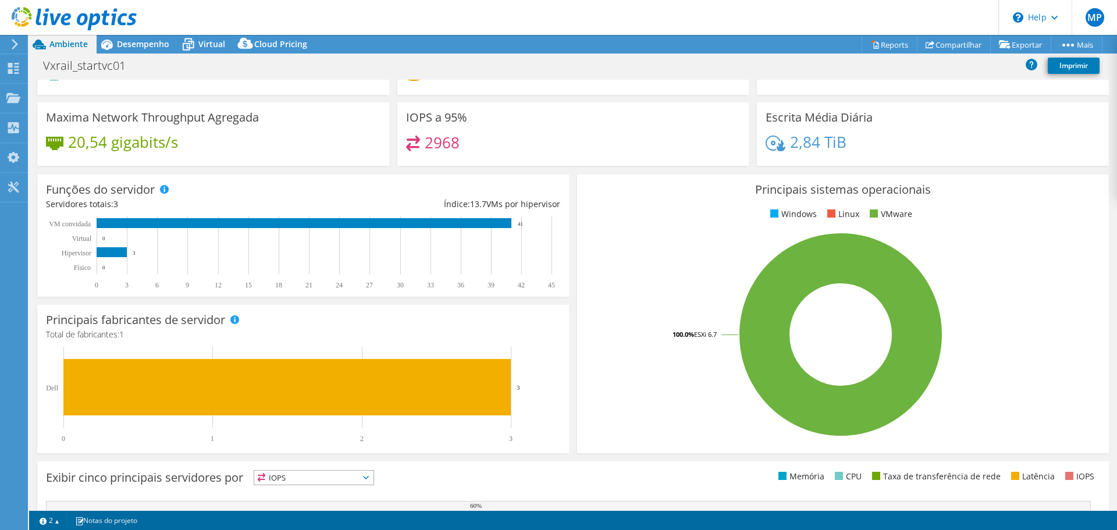
scroll to position [247, 0]
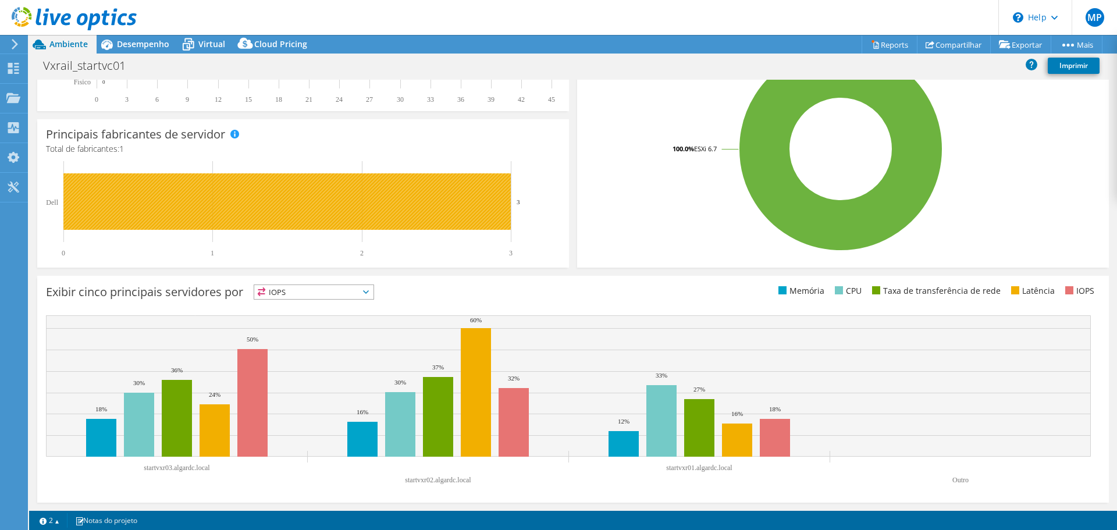
click at [256, 224] on rect at bounding box center [287, 201] width 448 height 56
click at [412, 221] on rect at bounding box center [287, 201] width 448 height 56
click at [433, 212] on rect at bounding box center [287, 201] width 448 height 56
drag, startPoint x: 433, startPoint y: 212, endPoint x: 643, endPoint y: 230, distance: 210.8
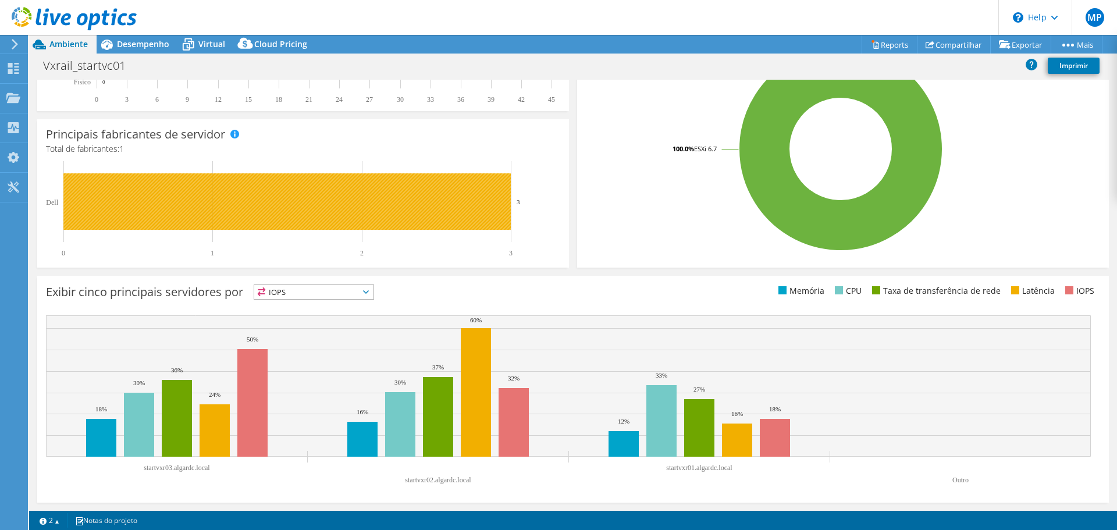
click at [437, 213] on rect at bounding box center [287, 201] width 448 height 56
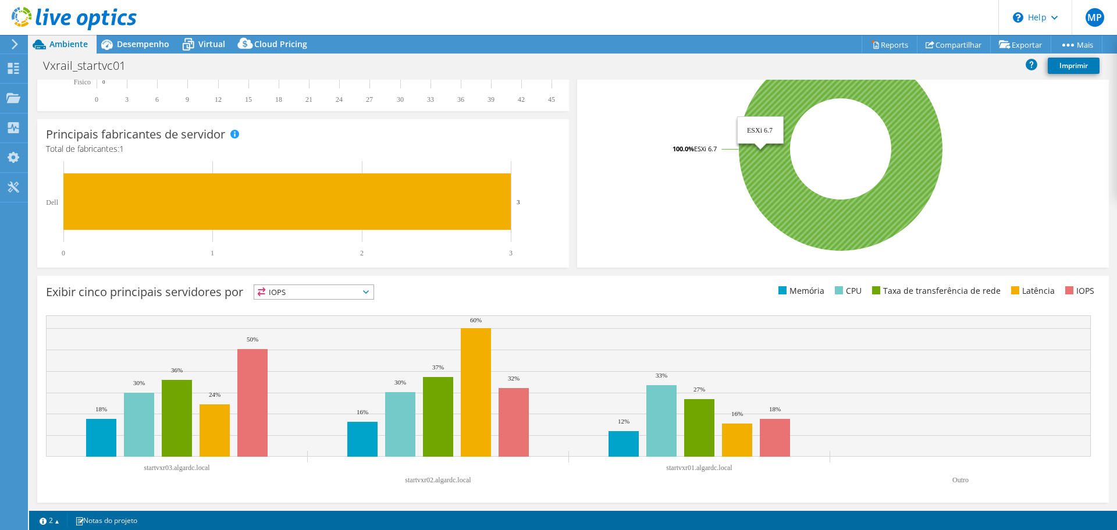
click at [764, 179] on icon at bounding box center [841, 149] width 204 height 204
click at [794, 216] on icon at bounding box center [841, 149] width 204 height 204
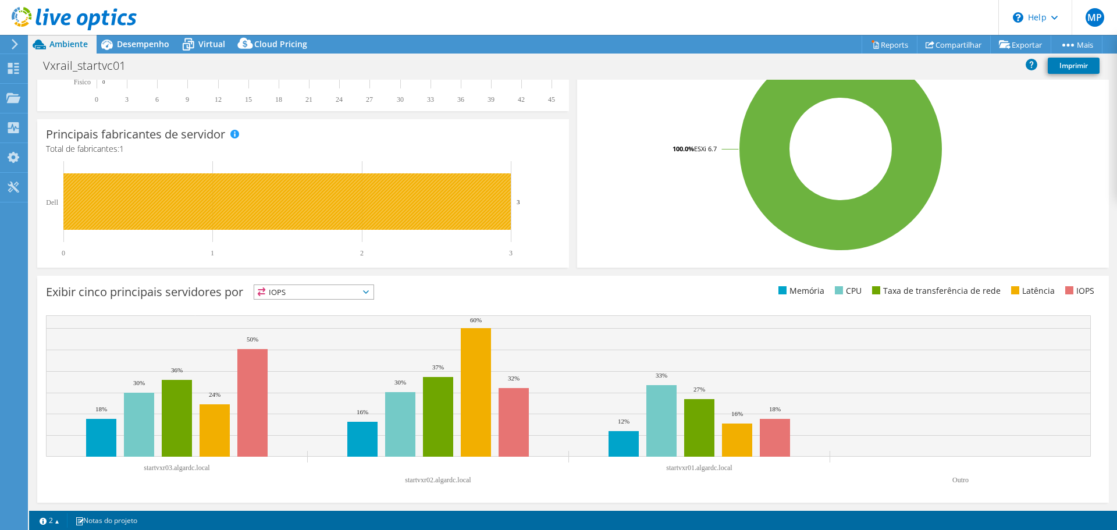
click at [434, 200] on rect at bounding box center [287, 201] width 448 height 56
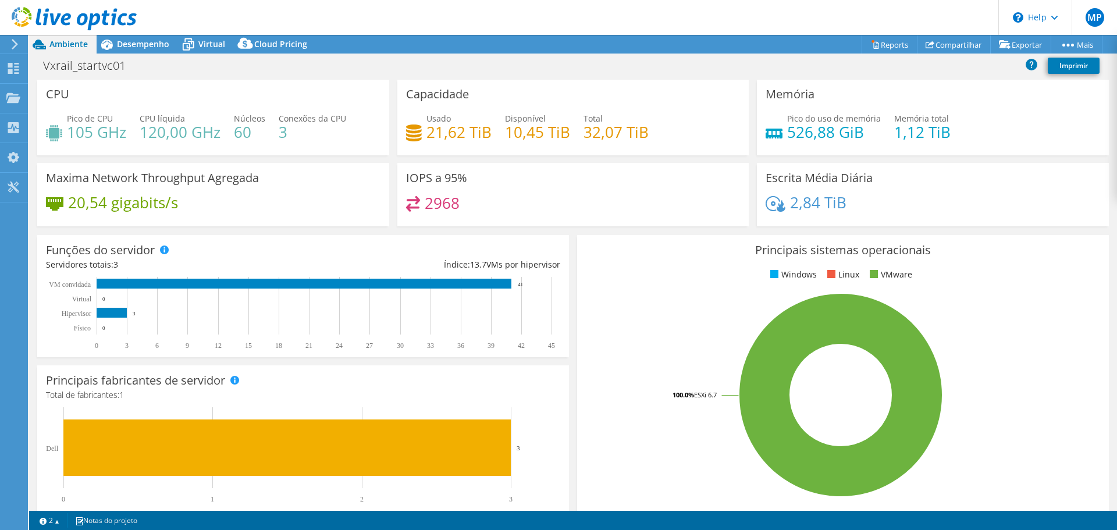
scroll to position [0, 0]
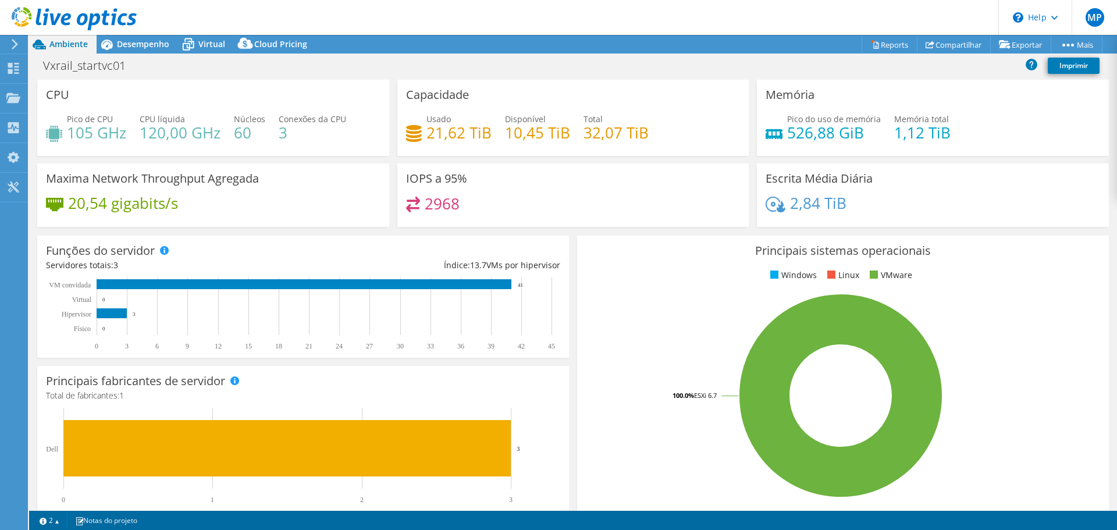
click at [14, 45] on icon at bounding box center [14, 44] width 9 height 10
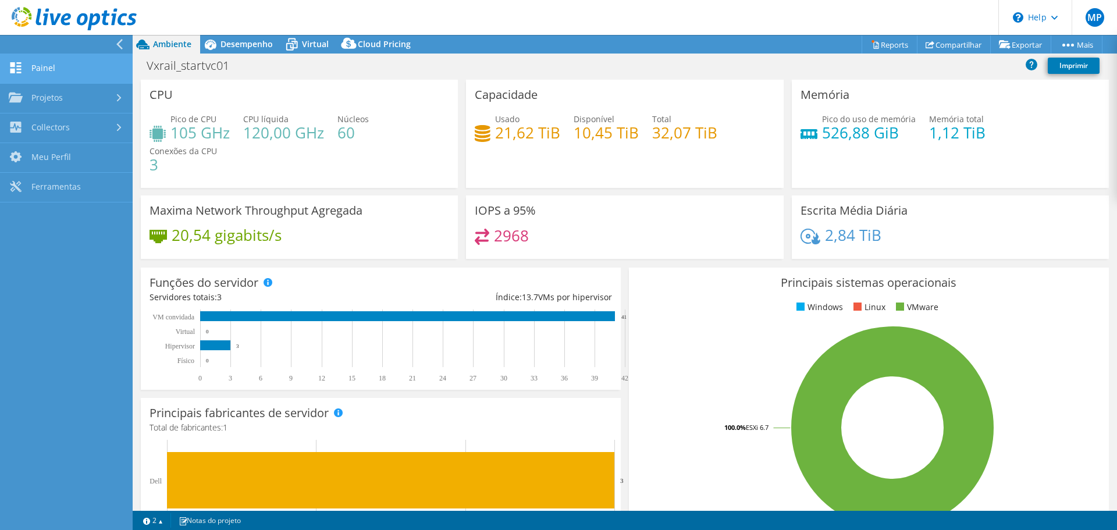
click at [49, 68] on link "Painel" at bounding box center [66, 69] width 133 height 30
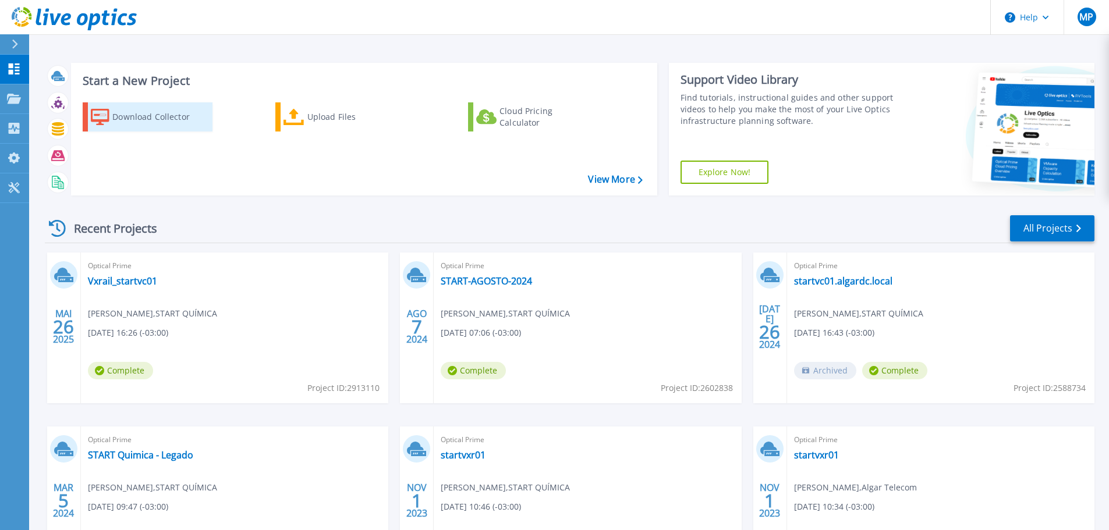
click at [159, 124] on div "Download Collector" at bounding box center [158, 116] width 93 height 23
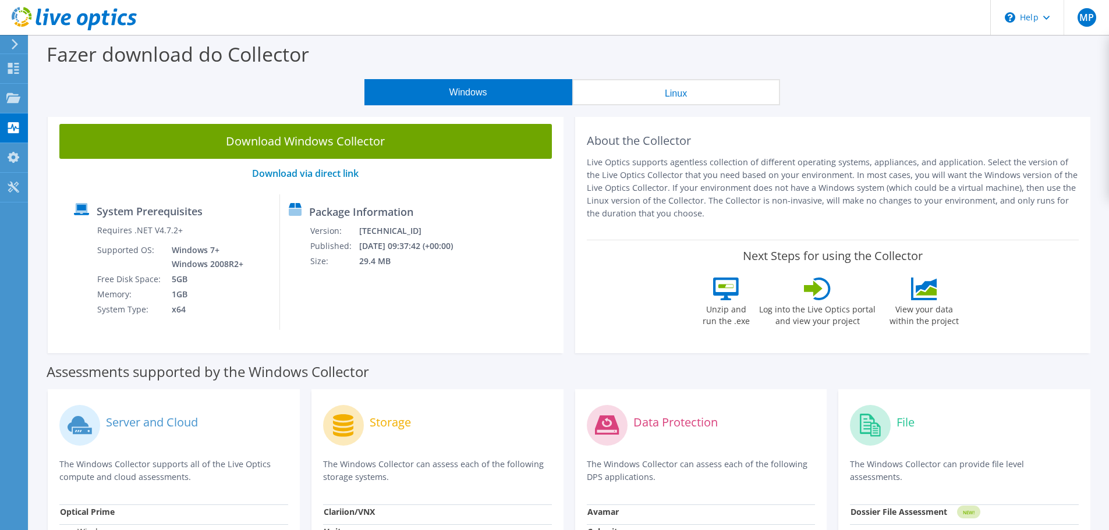
click at [634, 101] on button "Linux" at bounding box center [676, 92] width 208 height 26
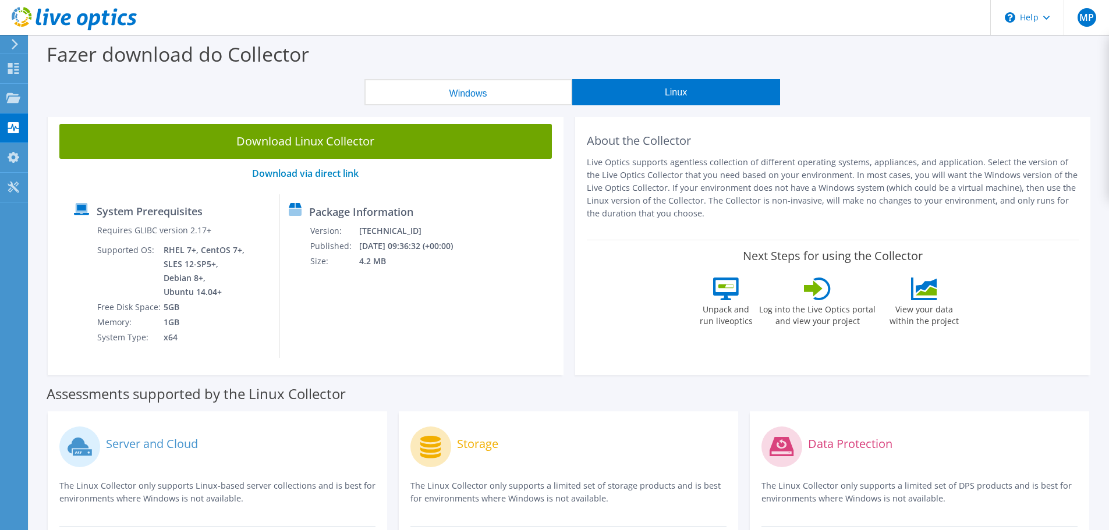
click at [492, 96] on button "Windows" at bounding box center [468, 92] width 208 height 26
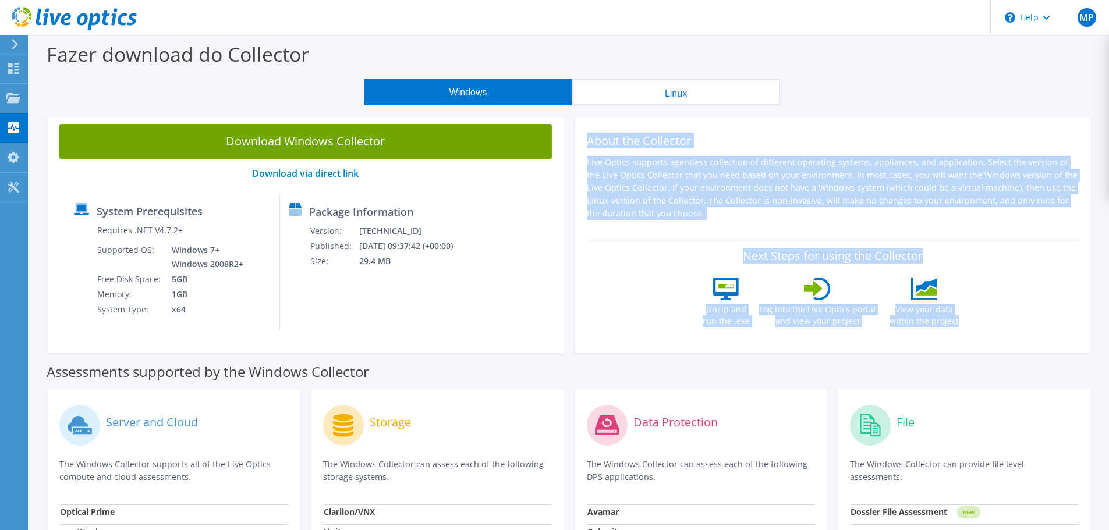
drag, startPoint x: 1016, startPoint y: 321, endPoint x: 589, endPoint y: 130, distance: 468.1
click at [589, 130] on div "About the Collector Live Optics supports agentless collection of different oper…" at bounding box center [833, 232] width 516 height 241
click at [751, 94] on button "Linux" at bounding box center [676, 92] width 208 height 26
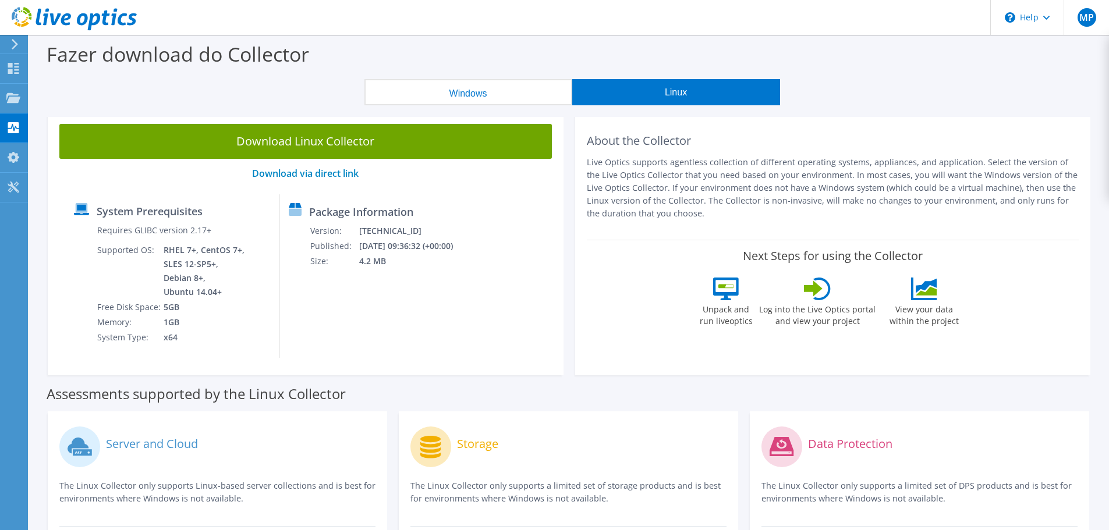
click at [545, 86] on button "Windows" at bounding box center [468, 92] width 208 height 26
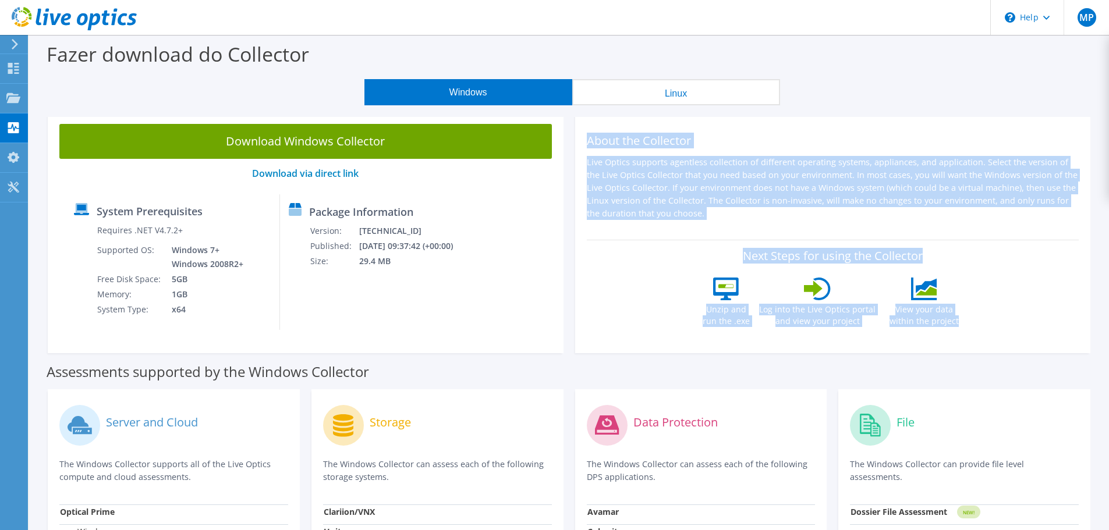
click at [569, 152] on div "About the Collector Live Optics supports agentless collection of different oper…" at bounding box center [832, 232] width 527 height 241
